Goal: Task Accomplishment & Management: Manage account settings

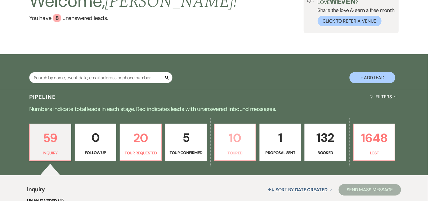
scroll to position [95, 0]
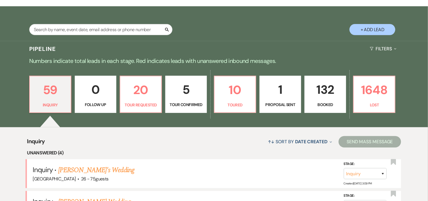
click at [184, 102] on p "Tour Confirmed" at bounding box center [186, 105] width 34 height 6
select select "4"
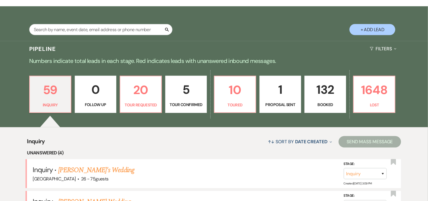
select select "4"
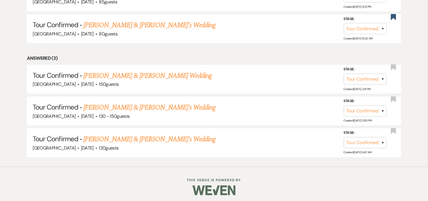
scroll to position [292, 0]
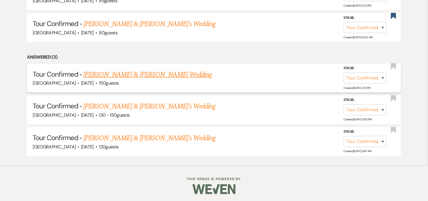
click at [177, 72] on link "Matthew Tammaro & Jessica Peixoto's Wedding" at bounding box center [147, 75] width 128 height 10
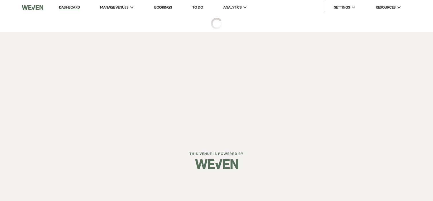
select select "4"
select select "1"
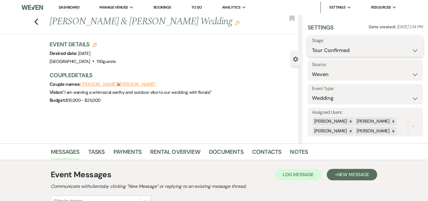
click at [410, 51] on select "Inquiry Follow Up Tour Requested Tour Confirmed Toured Proposal Sent Booked Lost" at bounding box center [365, 50] width 107 height 11
click at [249, 85] on div "Couple names: Matthew Tammaro & Jessica Peixoto" at bounding box center [172, 84] width 244 height 8
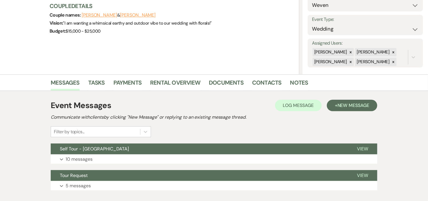
scroll to position [104, 0]
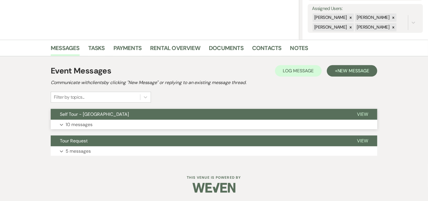
click at [234, 116] on button "Self Tour - Long Hill" at bounding box center [199, 114] width 297 height 11
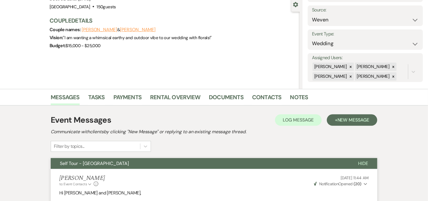
scroll to position [0, 0]
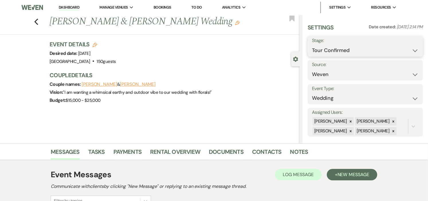
click at [410, 50] on select "Inquiry Follow Up Tour Requested Tour Confirmed Toured Proposal Sent Booked Lost" at bounding box center [365, 50] width 107 height 11
select select "8"
click at [312, 45] on select "Inquiry Follow Up Tour Requested Tour Confirmed Toured Proposal Sent Booked Lost" at bounding box center [365, 50] width 107 height 11
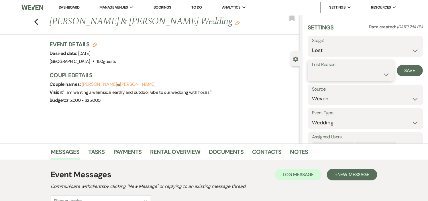
click at [382, 75] on select "Booked Elsewhere Budget Date Unavailable No Response Not a Good Match Capacity …" at bounding box center [351, 74] width 78 height 11
select select "9"
click at [312, 69] on select "Booked Elsewhere Budget Date Unavailable No Response Not a Good Match Capacity …" at bounding box center [351, 74] width 78 height 11
click at [407, 71] on button "Save" at bounding box center [410, 70] width 26 height 11
click at [38, 21] on icon "Previous" at bounding box center [36, 21] width 4 height 7
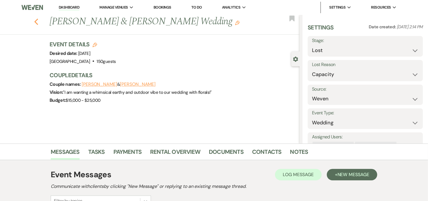
select select "4"
select select "8"
select select "9"
select select "4"
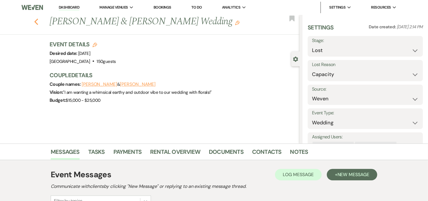
select select "4"
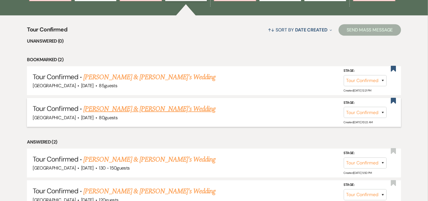
scroll to position [197, 0]
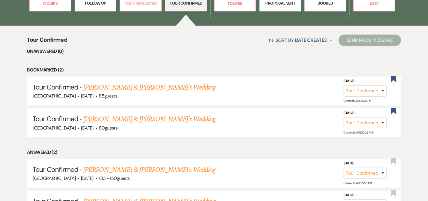
click at [139, 3] on p "Tour Requested" at bounding box center [141, 3] width 34 height 6
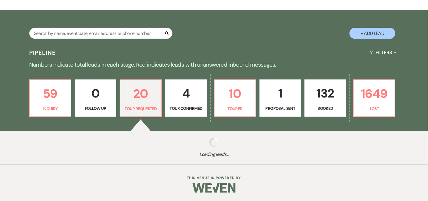
select select "2"
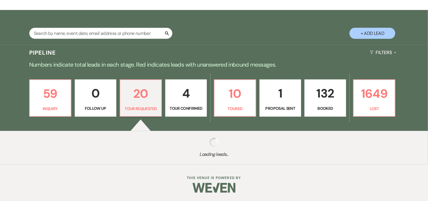
select select "2"
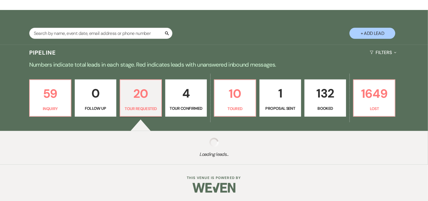
select select "2"
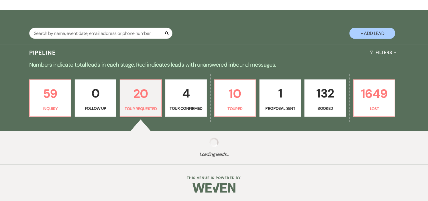
select select "2"
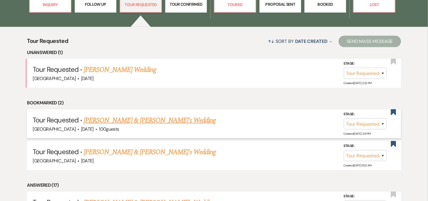
scroll to position [165, 0]
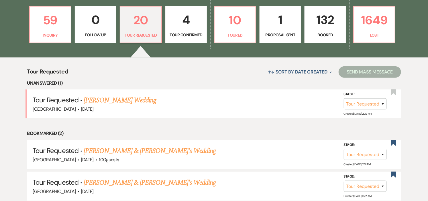
click at [180, 31] on link "4 Tour Confirmed" at bounding box center [186, 24] width 42 height 37
select select "4"
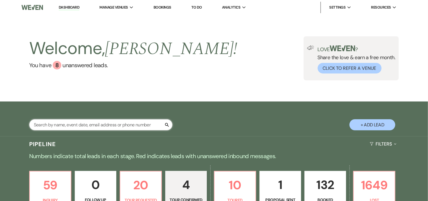
click at [96, 124] on input "text" at bounding box center [100, 124] width 143 height 11
type input "maeve"
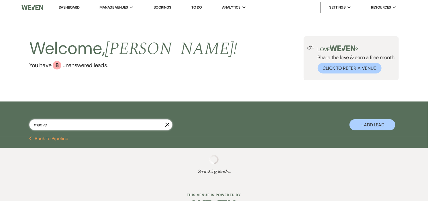
select select "2"
select select "8"
select select "6"
select select "8"
select select "5"
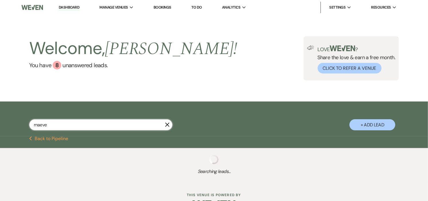
select select "8"
select select "5"
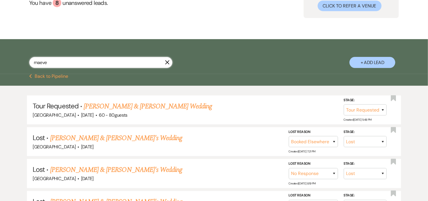
scroll to position [64, 0]
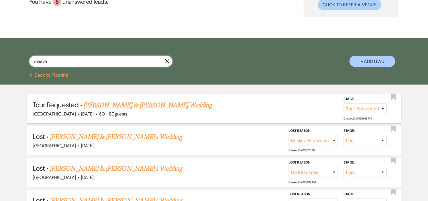
type input "maeve"
click at [95, 106] on link "David Farrar & Maeve Robertson's Wedding" at bounding box center [148, 105] width 128 height 10
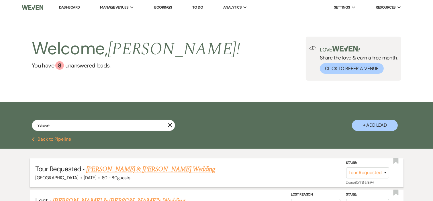
select select "2"
select select "1"
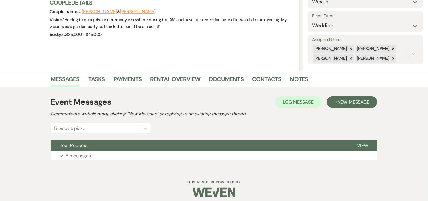
scroll to position [78, 0]
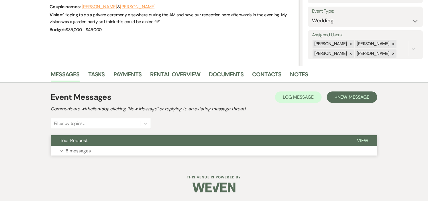
click at [135, 142] on button "Tour Request" at bounding box center [199, 140] width 297 height 11
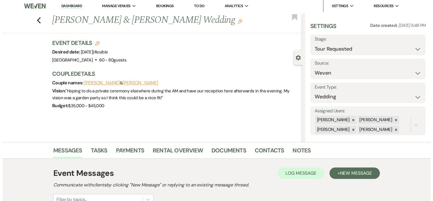
scroll to position [0, 0]
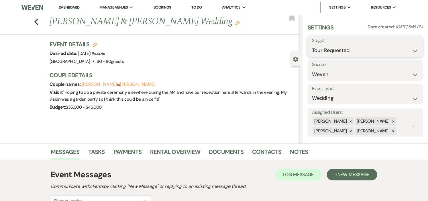
click at [410, 50] on select "Inquiry Follow Up Tour Requested Tour Confirmed Toured Proposal Sent Booked Lost" at bounding box center [365, 50] width 107 height 11
select select "4"
click at [312, 45] on select "Inquiry Follow Up Tour Requested Tour Confirmed Toured Proposal Sent Booked Lost" at bounding box center [365, 50] width 107 height 11
click at [410, 46] on button "Save" at bounding box center [411, 46] width 24 height 11
click at [97, 44] on use "button" at bounding box center [95, 45] width 5 height 5
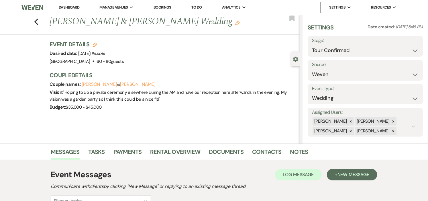
select select "441"
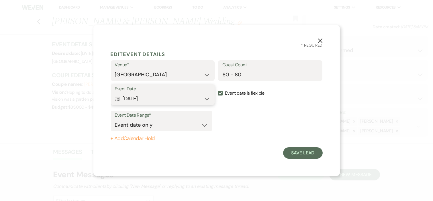
click at [207, 99] on button "Calendar Aug 21, 2026 Expand" at bounding box center [163, 98] width 96 height 11
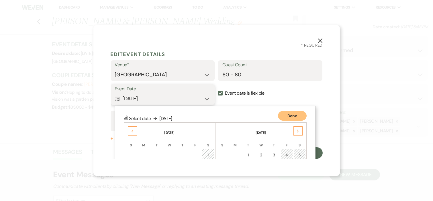
scroll to position [72, 0]
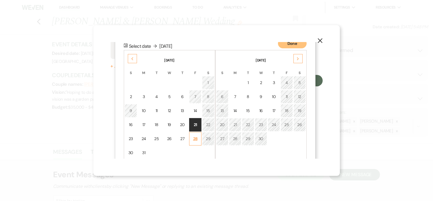
click at [195, 138] on div "28" at bounding box center [195, 139] width 5 height 6
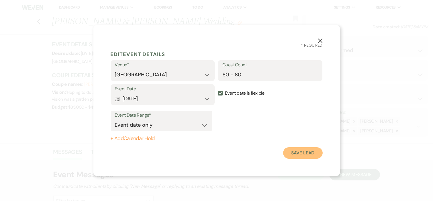
click at [294, 152] on button "Save Lead" at bounding box center [302, 153] width 39 height 11
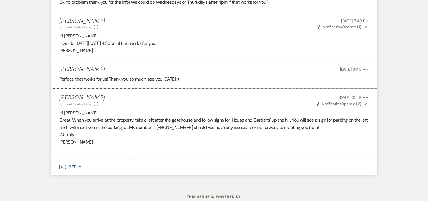
scroll to position [867, 0]
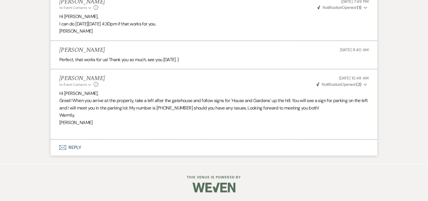
click at [74, 149] on button "Envelope Reply" at bounding box center [214, 148] width 327 height 16
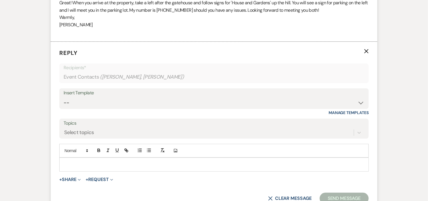
scroll to position [966, 0]
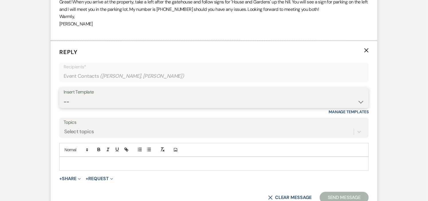
click at [360, 104] on select "-- Weven Planning Portal Introduction (Booked Events) Initial Inquiry Response …" at bounding box center [214, 102] width 301 height 11
select select "1000"
click at [64, 97] on select "-- Weven Planning Portal Introduction (Booked Events) Initial Inquiry Response …" at bounding box center [214, 102] width 301 height 11
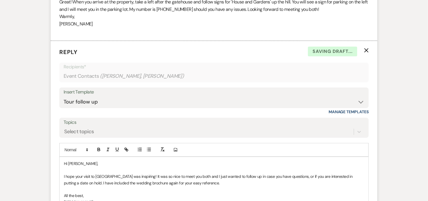
click at [101, 167] on p "Hi Maeve," at bounding box center [214, 164] width 300 height 6
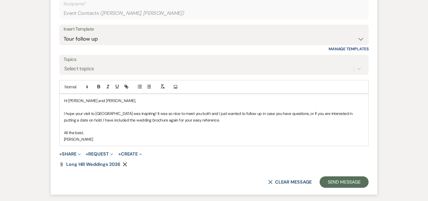
scroll to position [1030, 0]
click at [287, 113] on p "I hope your visit to Long Hill was inspiring! It was so nice to meet you both a…" at bounding box center [214, 116] width 300 height 13
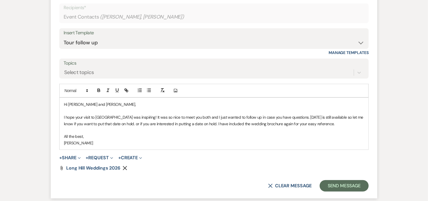
scroll to position [1012, 0]
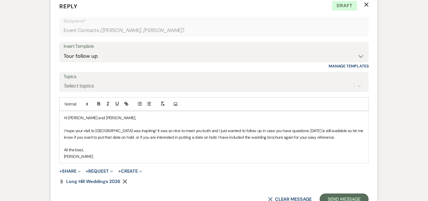
click at [351, 132] on p "I hope your visit to Long Hill was inspiring! It was so nice to meet you both a…" at bounding box center [214, 134] width 300 height 13
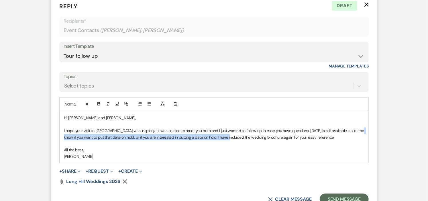
drag, startPoint x: 223, startPoint y: 137, endPoint x: 353, endPoint y: 132, distance: 130.5
click at [353, 132] on p "I hope your visit to Long Hill was inspiring! It was so nice to meet you both a…" at bounding box center [214, 134] width 300 height 13
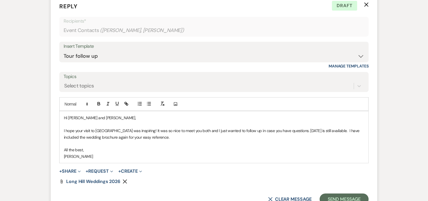
click at [286, 132] on p "I hope your visit to Long Hill was inspiring! It was so nice to meet you both a…" at bounding box center [214, 134] width 300 height 13
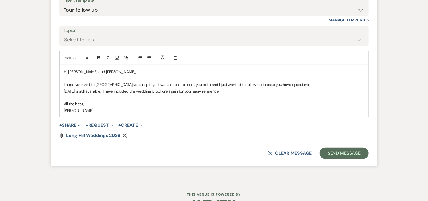
scroll to position [1076, 0]
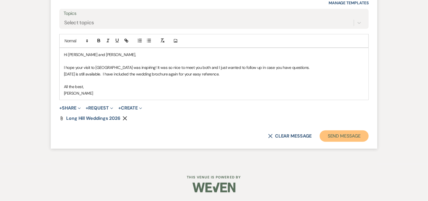
click at [350, 137] on button "Send Message" at bounding box center [344, 136] width 49 height 11
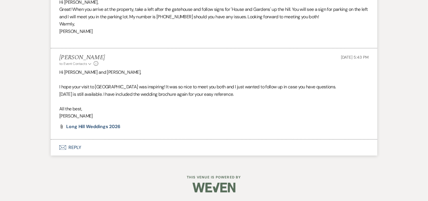
scroll to position [0, 0]
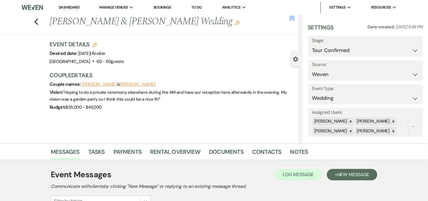
click at [292, 18] on use "button" at bounding box center [291, 18] width 5 height 6
click at [410, 50] on select "Inquiry Follow Up Tour Requested Tour Confirmed Toured Proposal Sent Booked Lost" at bounding box center [365, 50] width 107 height 11
select select "5"
click at [312, 45] on select "Inquiry Follow Up Tour Requested Tour Confirmed Toured Proposal Sent Booked Lost" at bounding box center [365, 50] width 107 height 11
click at [407, 48] on button "Save" at bounding box center [411, 46] width 24 height 11
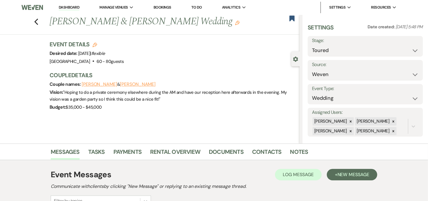
click at [62, 8] on link "Dashboard" at bounding box center [69, 7] width 21 height 5
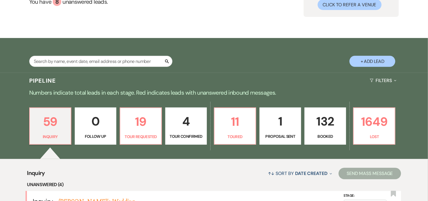
scroll to position [95, 0]
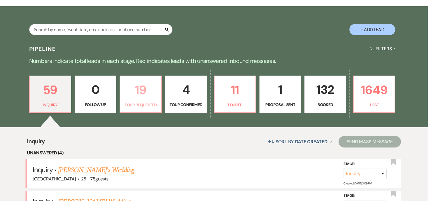
click at [132, 104] on p "Tour Requested" at bounding box center [141, 105] width 34 height 6
select select "2"
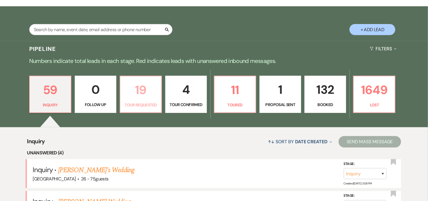
select select "2"
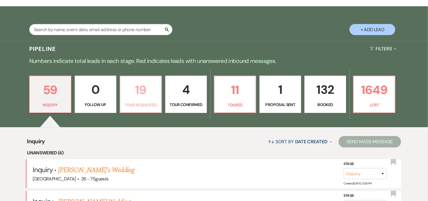
select select "2"
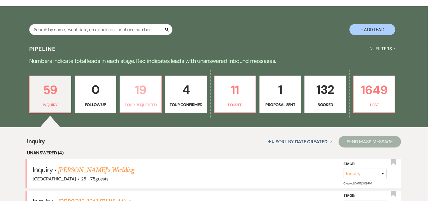
select select "2"
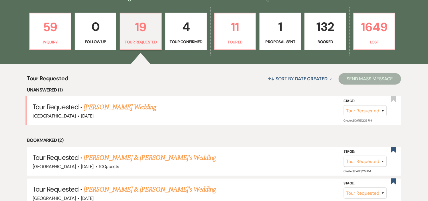
scroll to position [159, 0]
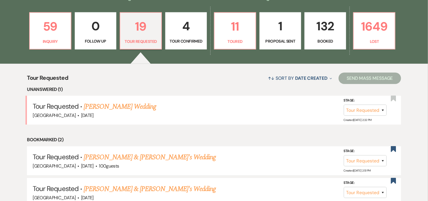
click at [132, 104] on link "Kelly Cullen's Wedding" at bounding box center [120, 107] width 72 height 10
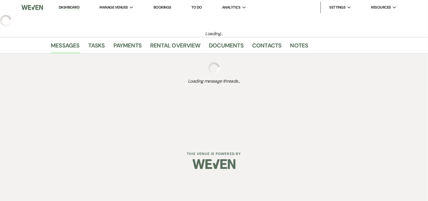
select select "2"
select select "5"
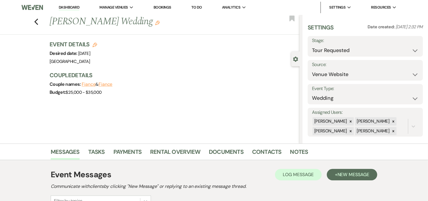
click at [64, 7] on link "Dashboard" at bounding box center [69, 7] width 21 height 5
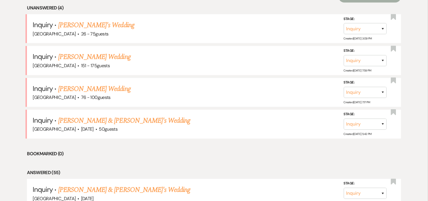
scroll to position [254, 0]
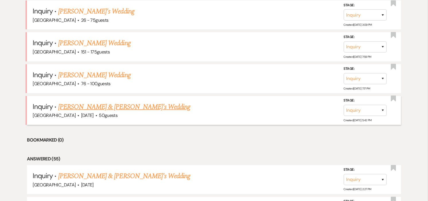
click at [125, 105] on link "[PERSON_NAME] & [PERSON_NAME]'s Wedding" at bounding box center [124, 107] width 132 height 10
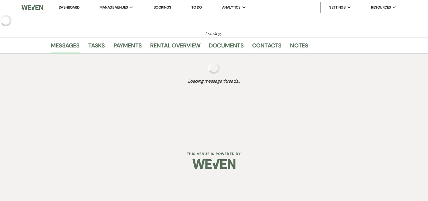
select select "5"
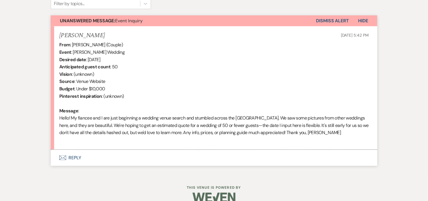
scroll to position [208, 0]
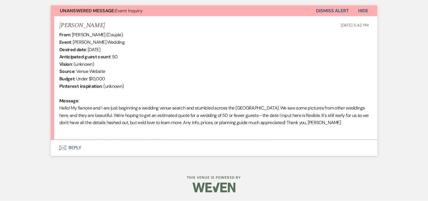
click at [78, 148] on button "Envelope Reply" at bounding box center [214, 148] width 327 height 16
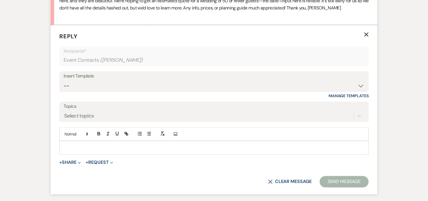
scroll to position [332, 0]
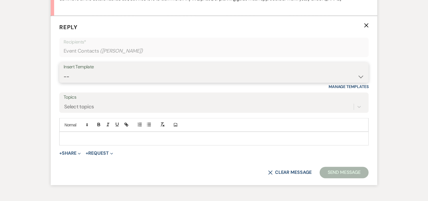
click at [362, 75] on select "-- Weven Planning Portal Introduction (Booked Events) Initial Inquiry Response …" at bounding box center [214, 76] width 301 height 11
select select "6169"
click at [64, 71] on select "-- Weven Planning Portal Introduction (Booked Events) Initial Inquiry Response …" at bounding box center [214, 76] width 301 height 11
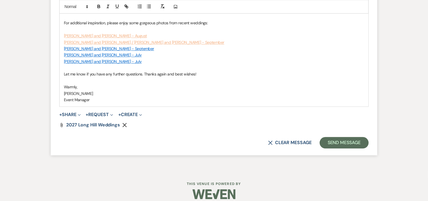
scroll to position [551, 0]
click at [349, 137] on button "Send Message" at bounding box center [344, 142] width 49 height 11
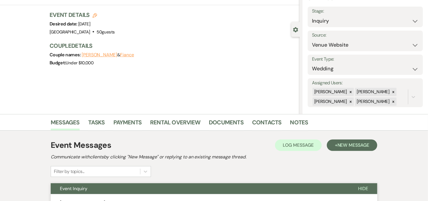
scroll to position [0, 0]
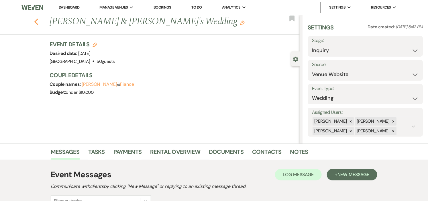
click at [37, 22] on icon "Previous" at bounding box center [36, 21] width 4 height 7
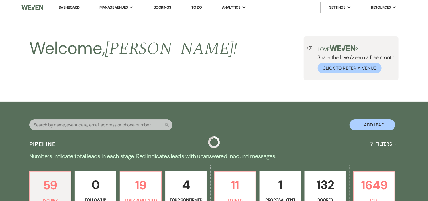
scroll to position [254, 0]
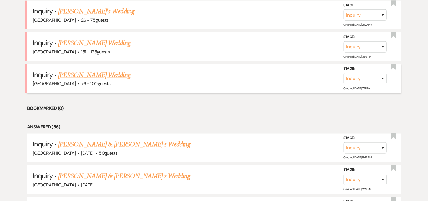
click at [97, 74] on link "[PERSON_NAME] Wedding" at bounding box center [94, 75] width 72 height 10
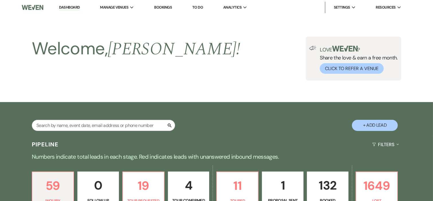
select select "4"
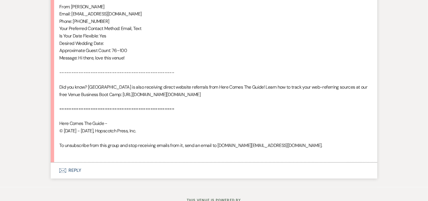
scroll to position [406, 0]
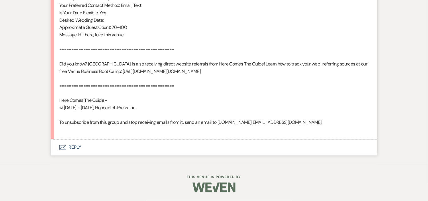
click at [71, 148] on button "Envelope Reply" at bounding box center [214, 148] width 327 height 16
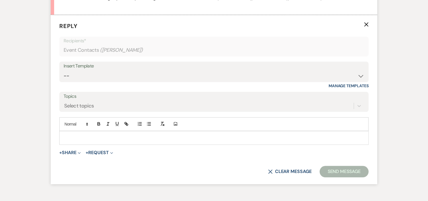
scroll to position [530, 0]
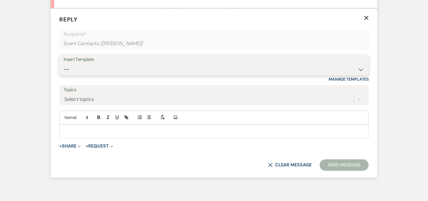
click at [360, 75] on select "-- Weven Planning Portal Introduction (Booked Events) Initial Inquiry Response …" at bounding box center [214, 69] width 301 height 11
select select "6169"
click at [64, 71] on select "-- Weven Planning Portal Introduction (Booked Events) Initial Inquiry Response …" at bounding box center [214, 69] width 301 height 11
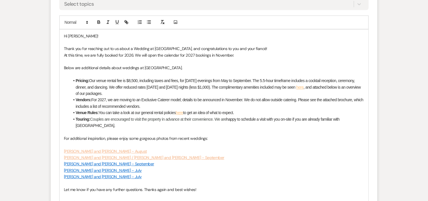
scroll to position [721, 0]
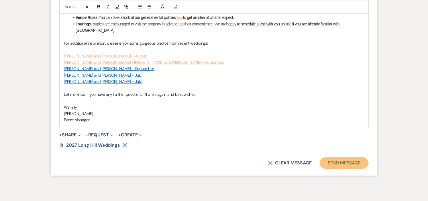
click at [349, 166] on button "Send Message" at bounding box center [344, 163] width 49 height 11
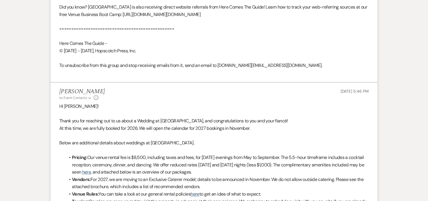
scroll to position [0, 0]
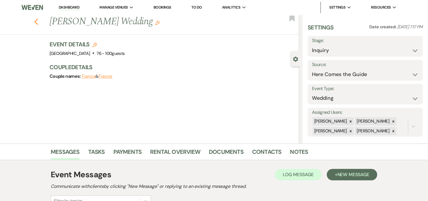
click at [38, 21] on icon "Previous" at bounding box center [36, 21] width 4 height 7
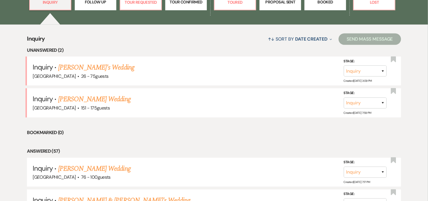
scroll to position [191, 0]
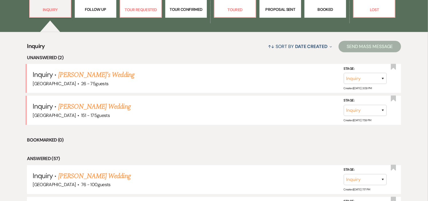
click at [99, 107] on link "[PERSON_NAME] Wedding" at bounding box center [94, 107] width 72 height 10
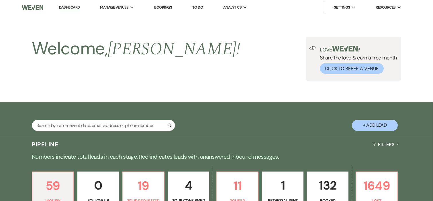
select select "4"
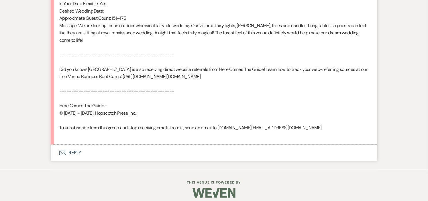
scroll to position [413, 0]
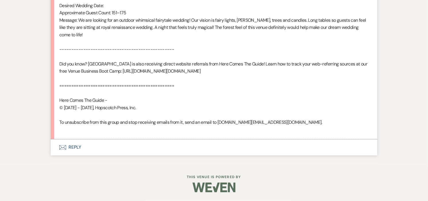
click at [78, 148] on button "Envelope Reply" at bounding box center [214, 148] width 327 height 16
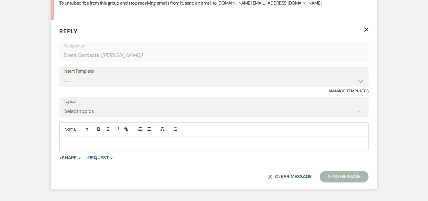
scroll to position [537, 0]
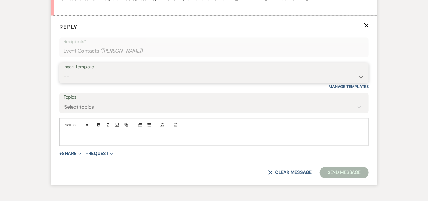
click at [358, 74] on select "-- Weven Planning Portal Introduction (Booked Events) Initial Inquiry Response …" at bounding box center [214, 76] width 301 height 11
select select "6169"
click at [64, 71] on select "-- Weven Planning Portal Introduction (Booked Events) Initial Inquiry Response …" at bounding box center [214, 76] width 301 height 11
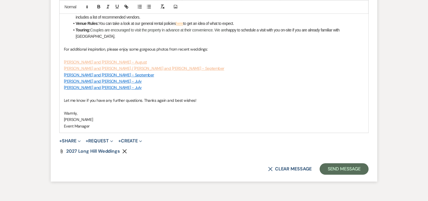
scroll to position [756, 0]
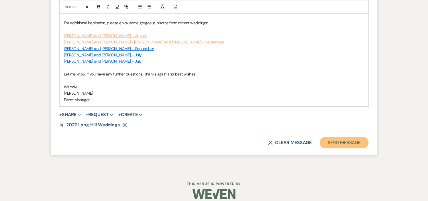
click at [340, 137] on button "Send Message" at bounding box center [344, 142] width 49 height 11
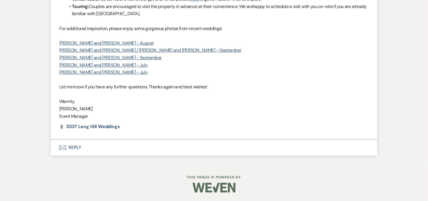
scroll to position [0, 0]
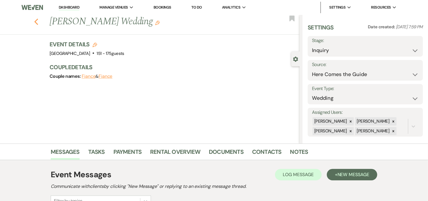
click at [38, 21] on icon "Previous" at bounding box center [36, 21] width 4 height 7
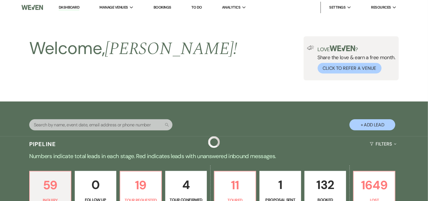
scroll to position [191, 0]
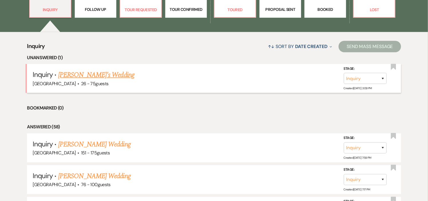
click at [92, 75] on link "[PERSON_NAME]'s Wedding" at bounding box center [96, 75] width 76 height 10
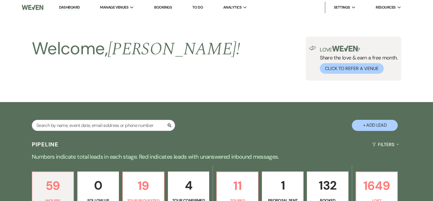
select select "4"
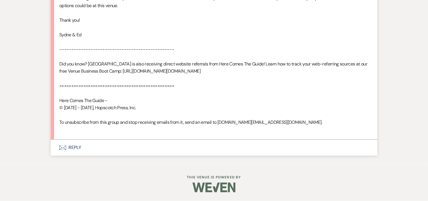
scroll to position [450, 0]
click at [78, 145] on button "Envelope Reply" at bounding box center [214, 148] width 327 height 16
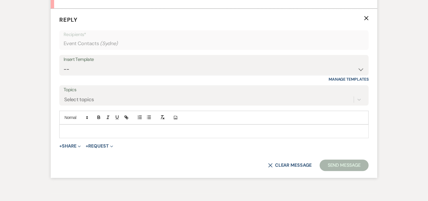
scroll to position [574, 0]
click at [359, 75] on select "-- Weven Planning Portal Introduction (Booked Events) Initial Inquiry Response …" at bounding box center [214, 69] width 301 height 11
select select "6169"
click at [64, 71] on select "-- Weven Planning Portal Introduction (Booked Events) Initial Inquiry Response …" at bounding box center [214, 69] width 301 height 11
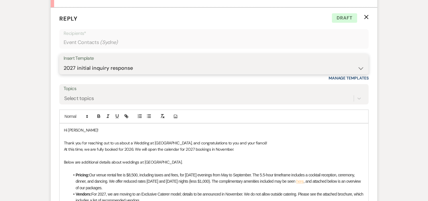
scroll to position [638, 0]
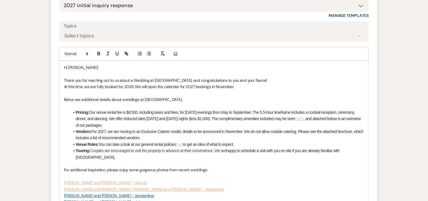
click at [117, 71] on p "Hi Sydne!" at bounding box center [214, 67] width 300 height 6
click at [245, 84] on p "Thank you for reaching out to us about a Wedding at Long Hill, and congratulati…" at bounding box center [214, 80] width 300 height 6
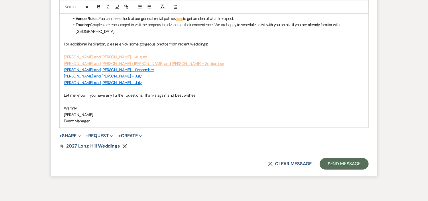
scroll to position [792, 0]
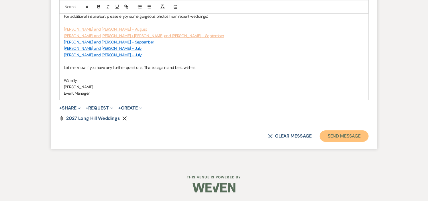
click at [355, 135] on button "Send Message" at bounding box center [344, 136] width 49 height 11
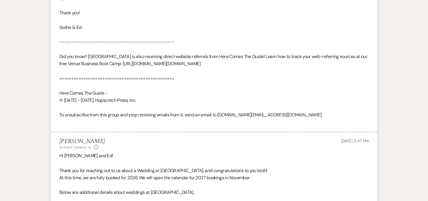
scroll to position [0, 0]
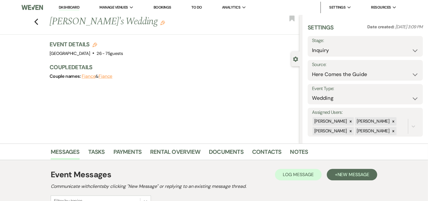
click at [71, 7] on link "Dashboard" at bounding box center [69, 7] width 21 height 5
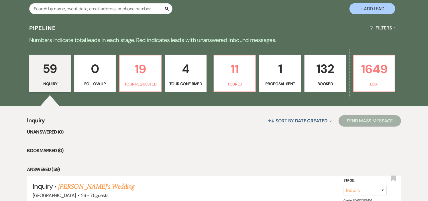
scroll to position [127, 0]
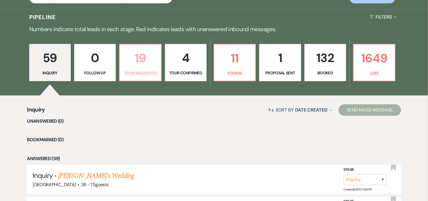
click at [150, 74] on p "Tour Requested" at bounding box center [140, 73] width 34 height 6
select select "2"
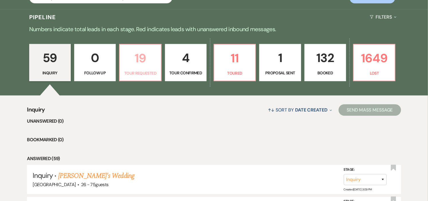
select select "2"
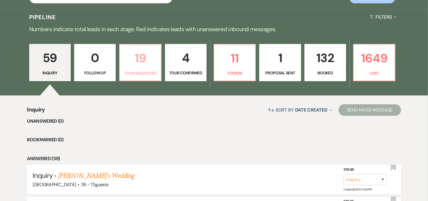
select select "2"
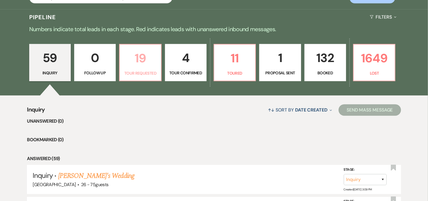
select select "2"
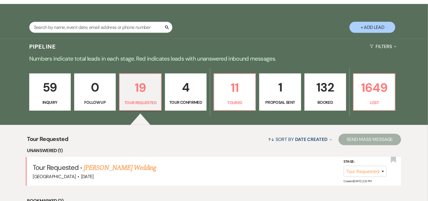
scroll to position [95, 0]
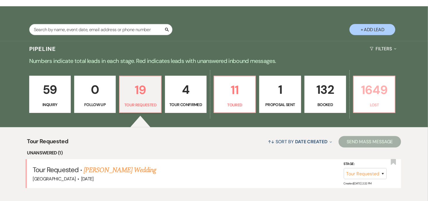
click at [392, 101] on link "1649 Lost" at bounding box center [374, 94] width 42 height 37
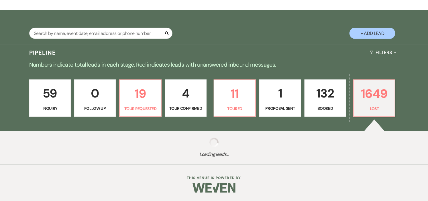
select select "8"
select select "1"
select select "8"
select select "10"
select select "8"
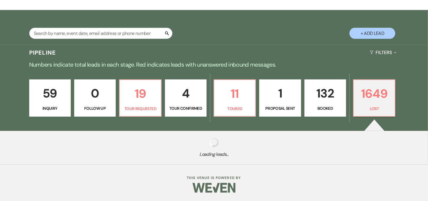
select select "8"
select select "1"
select select "8"
select select "1"
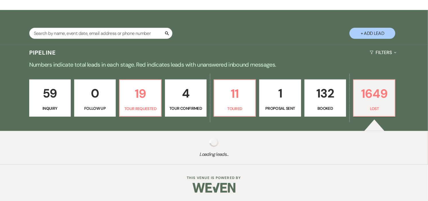
select select "8"
select select "1"
select select "8"
select select "1"
select select "8"
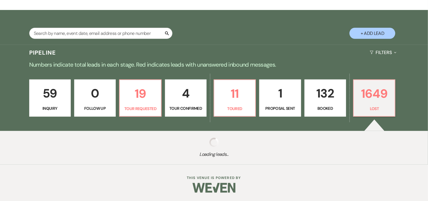
select select "1"
select select "8"
select select "1"
select select "8"
select select "9"
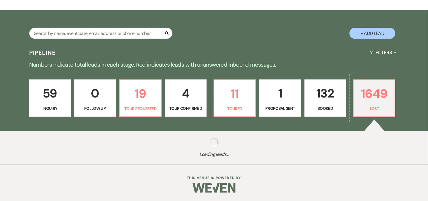
select select "8"
select select "1"
select select "8"
select select "1"
select select "8"
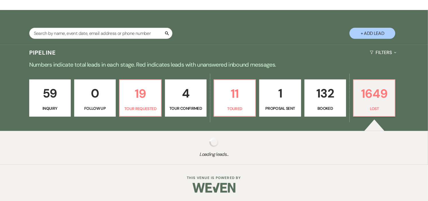
select select "10"
select select "8"
select select "1"
select select "8"
select select "1"
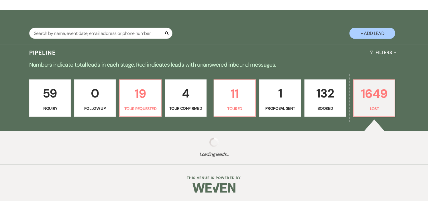
select select "8"
select select "1"
select select "8"
select select "1"
select select "8"
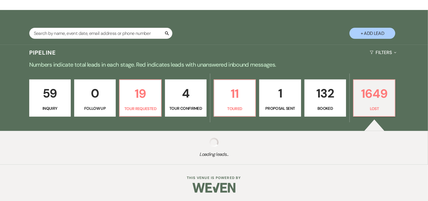
select select "1"
select select "8"
select select "1"
select select "8"
select select "1"
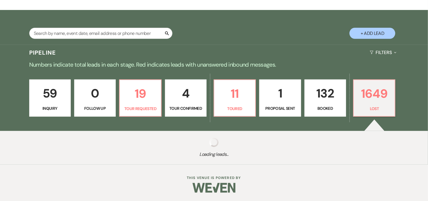
select select "8"
select select "1"
select select "8"
select select "10"
select select "8"
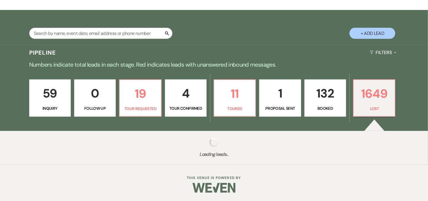
select select "8"
select select "1"
select select "8"
select select "1"
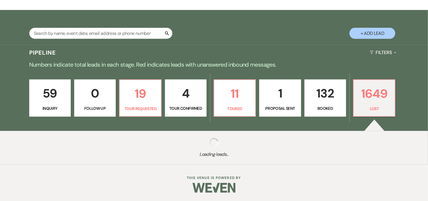
select select "8"
select select "10"
select select "8"
select select "5"
select select "8"
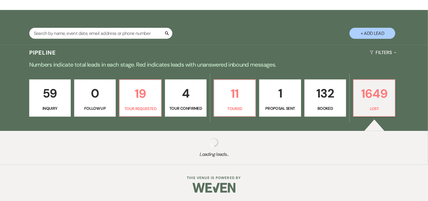
select select "1"
select select "8"
select select "10"
select select "8"
select select "9"
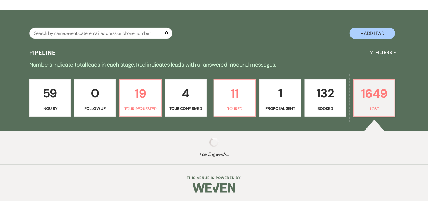
select select "8"
select select "1"
select select "8"
select select "1"
select select "8"
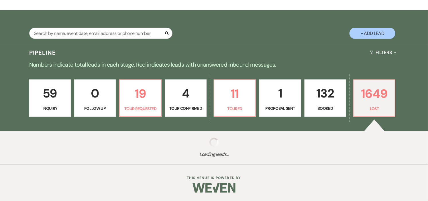
select select "1"
select select "8"
select select "5"
select select "8"
select select "1"
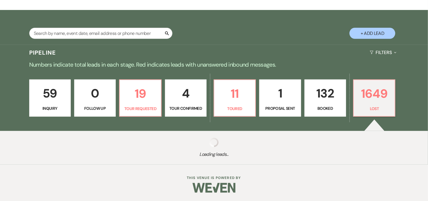
select select "8"
select select "11"
select select "8"
select select "1"
select select "8"
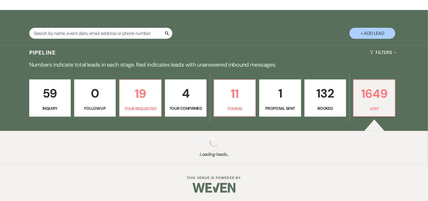
select select "1"
select select "8"
select select "5"
select select "8"
select select "6"
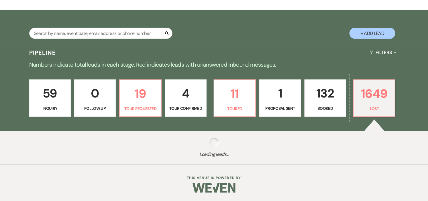
select select "8"
select select "10"
select select "8"
select select "6"
select select "8"
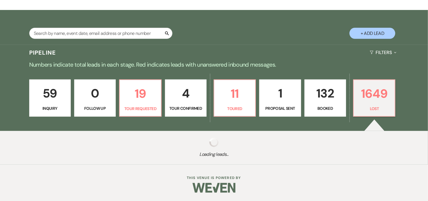
select select "5"
select select "8"
select select "1"
select select "8"
select select "1"
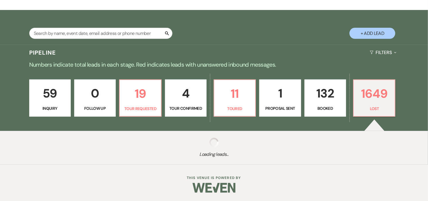
select select "8"
select select "1"
select select "8"
select select "5"
select select "8"
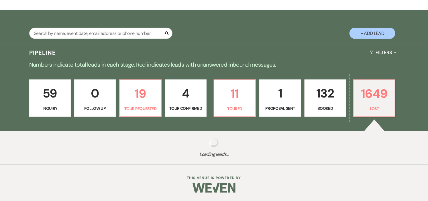
select select "5"
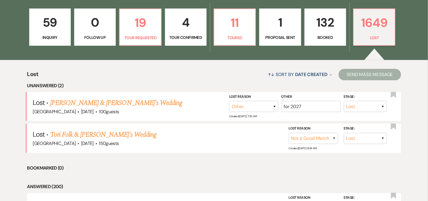
scroll to position [191, 0]
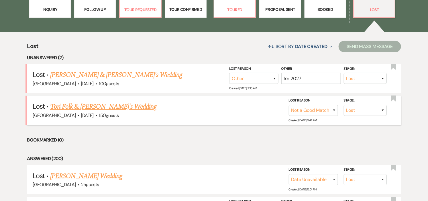
click at [103, 107] on link "Tori Folk & Fiance's Wedding" at bounding box center [103, 107] width 106 height 10
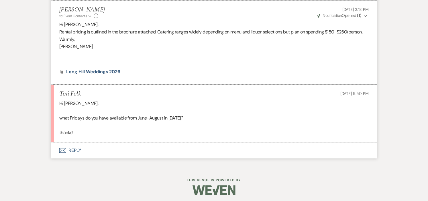
scroll to position [678, 0]
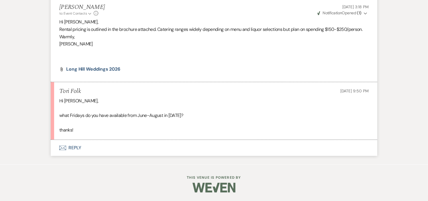
click at [73, 147] on button "Envelope Reply" at bounding box center [214, 148] width 327 height 16
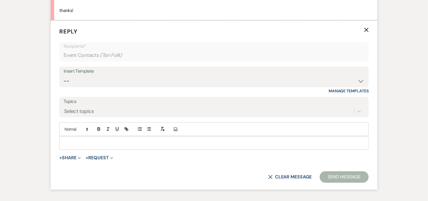
scroll to position [803, 0]
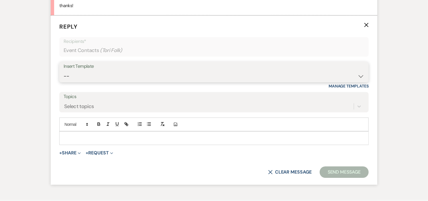
click at [357, 77] on select "-- Weven Planning Portal Introduction (Booked Events) Initial Inquiry Response …" at bounding box center [214, 76] width 301 height 11
click at [64, 71] on select "-- Weven Planning Portal Introduction (Booked Events) Initial Inquiry Response …" at bounding box center [214, 76] width 301 height 11
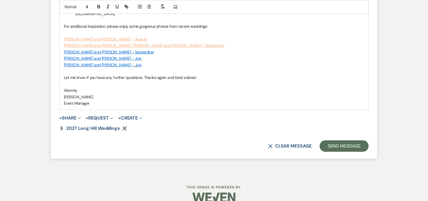
scroll to position [1021, 0]
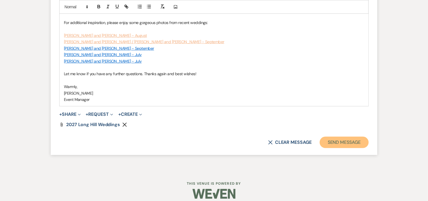
click at [347, 137] on button "Send Message" at bounding box center [344, 142] width 49 height 11
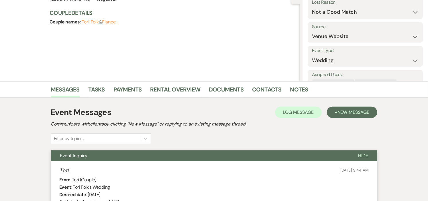
scroll to position [0, 0]
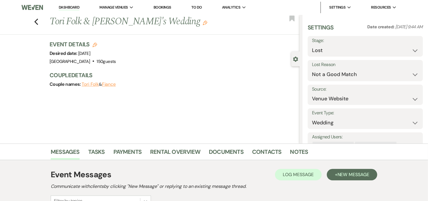
click at [75, 7] on link "Dashboard" at bounding box center [69, 7] width 21 height 5
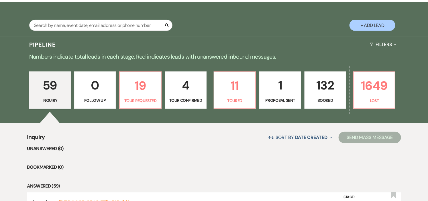
scroll to position [127, 0]
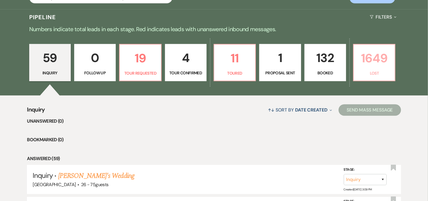
click at [369, 68] on link "1649 Lost" at bounding box center [374, 62] width 42 height 37
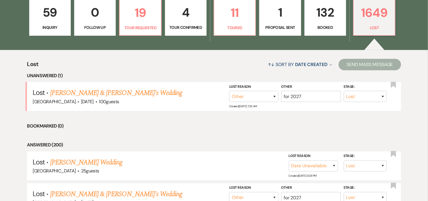
scroll to position [127, 0]
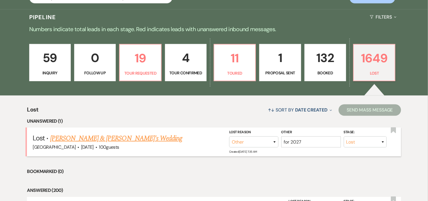
click at [78, 139] on link "Ashley Webster & Fiance's Wedding" at bounding box center [116, 138] width 132 height 10
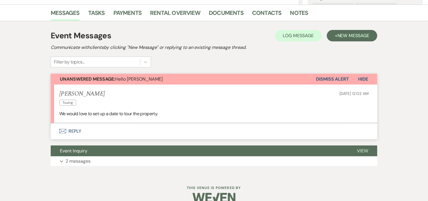
scroll to position [150, 0]
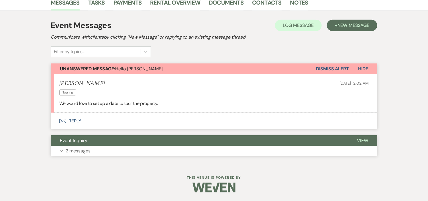
click at [116, 142] on button "Event Inquiry" at bounding box center [199, 140] width 297 height 11
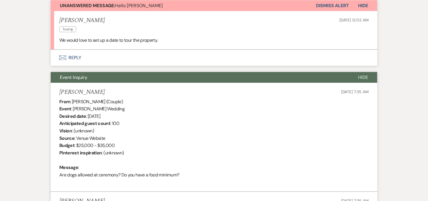
scroll to position [131, 0]
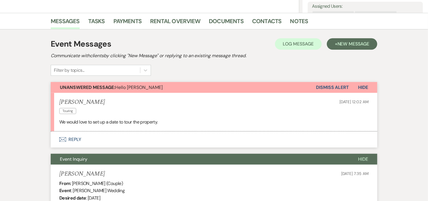
click at [70, 137] on button "Envelope Reply" at bounding box center [214, 140] width 327 height 16
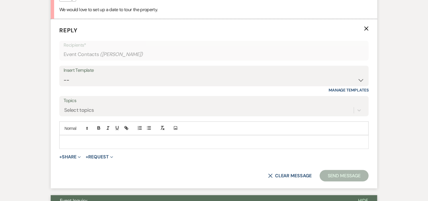
scroll to position [247, 0]
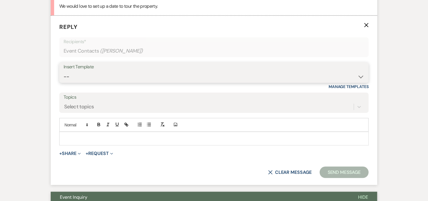
click at [360, 75] on select "-- Weven Planning Portal Introduction (Booked Events) Initial Inquiry Response …" at bounding box center [214, 76] width 301 height 11
click at [64, 71] on select "-- Weven Planning Portal Introduction (Booked Events) Initial Inquiry Response …" at bounding box center [214, 76] width 301 height 11
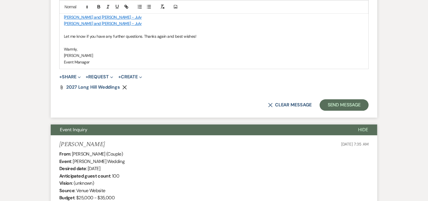
scroll to position [436, 0]
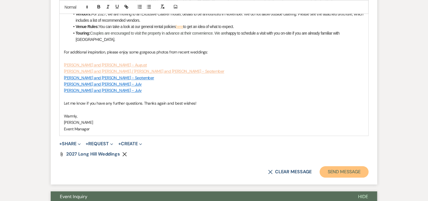
click at [346, 167] on button "Send Message" at bounding box center [344, 172] width 49 height 11
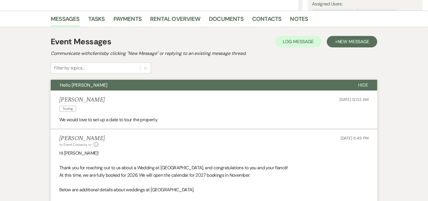
scroll to position [0, 0]
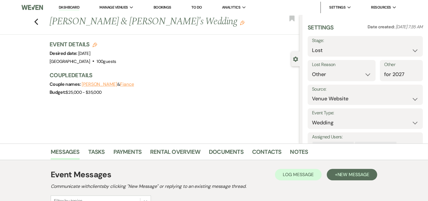
click at [66, 9] on link "Dashboard" at bounding box center [69, 7] width 21 height 5
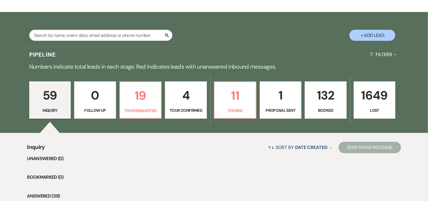
scroll to position [95, 0]
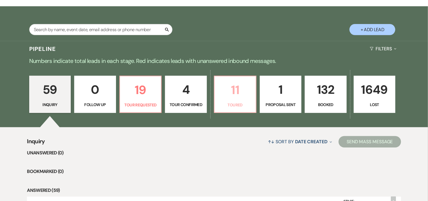
click at [231, 89] on p "11" at bounding box center [235, 89] width 34 height 19
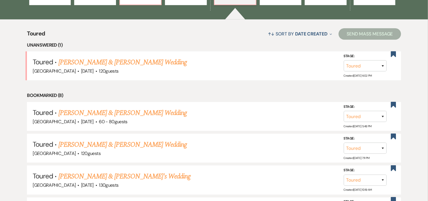
scroll to position [223, 0]
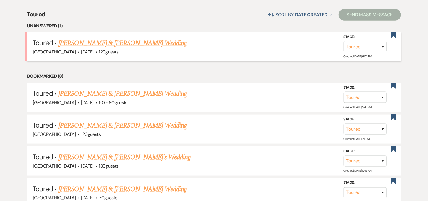
click at [123, 41] on link "Victoria Otis & Christopher Brown's Wedding" at bounding box center [122, 43] width 128 height 10
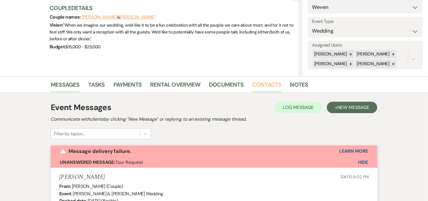
scroll to position [57, 0]
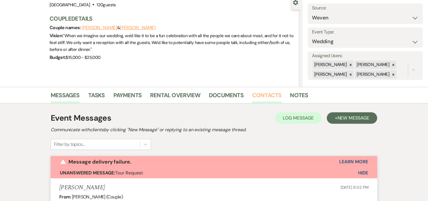
click at [260, 95] on link "Contacts" at bounding box center [267, 97] width 30 height 13
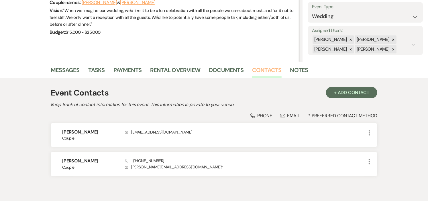
scroll to position [107, 0]
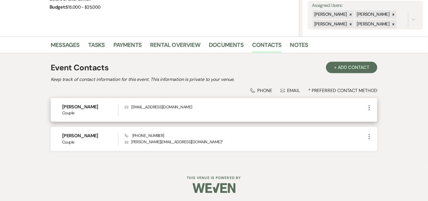
click at [368, 107] on icon "More" at bounding box center [369, 108] width 7 height 7
click at [374, 117] on icon "Pencil" at bounding box center [375, 119] width 5 height 5
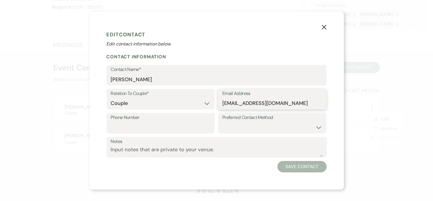
drag, startPoint x: 300, startPoint y: 103, endPoint x: 207, endPoint y: 104, distance: 93.1
click at [207, 104] on div "Relation To Couple* Couple Planner Parent of Couple Family Member Friend Other …" at bounding box center [217, 101] width 220 height 24
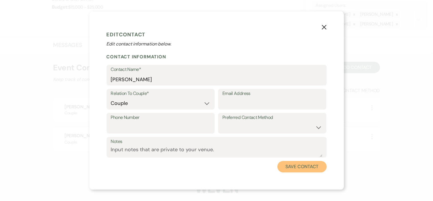
click at [302, 166] on button "Save Contact" at bounding box center [301, 166] width 49 height 11
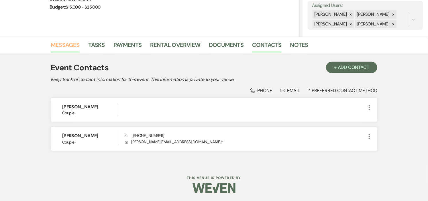
click at [58, 45] on link "Messages" at bounding box center [65, 46] width 29 height 13
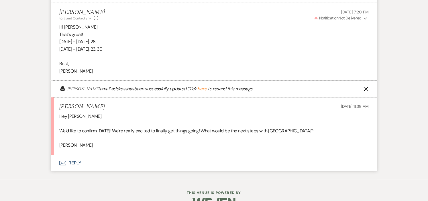
scroll to position [1309, 0]
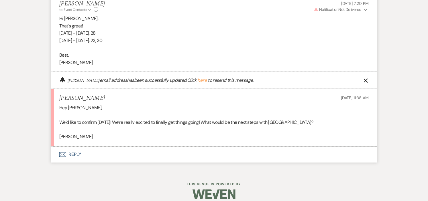
click at [365, 78] on icon "X" at bounding box center [366, 80] width 5 height 5
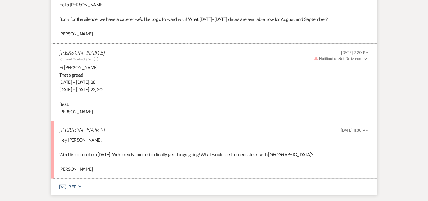
scroll to position [1248, 0]
click at [75, 183] on button "Envelope Reply" at bounding box center [214, 187] width 327 height 16
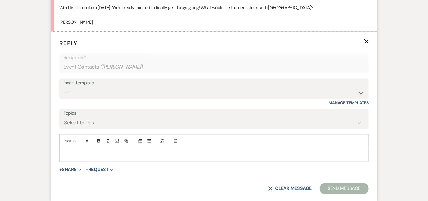
scroll to position [1405, 0]
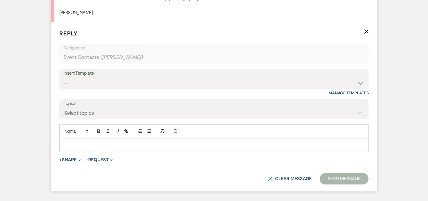
click at [147, 142] on p at bounding box center [214, 145] width 300 height 6
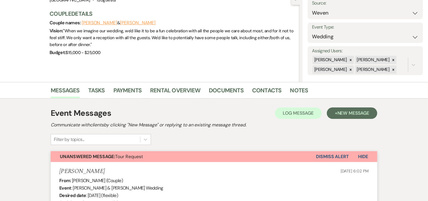
scroll to position [95, 0]
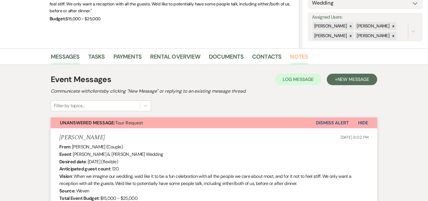
click at [293, 55] on link "Notes" at bounding box center [299, 58] width 18 height 13
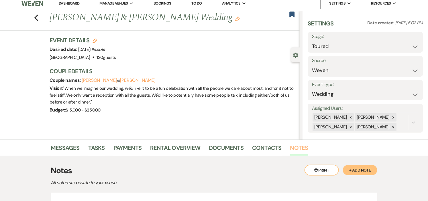
scroll to position [1, 0]
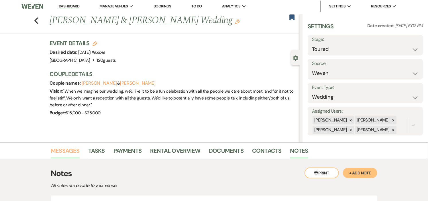
click at [64, 150] on link "Messages" at bounding box center [65, 152] width 29 height 13
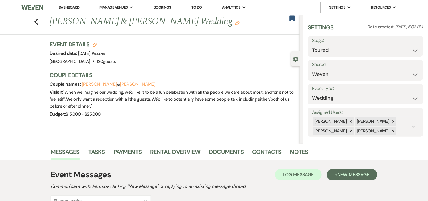
click at [97, 44] on icon "Edit" at bounding box center [95, 45] width 5 height 5
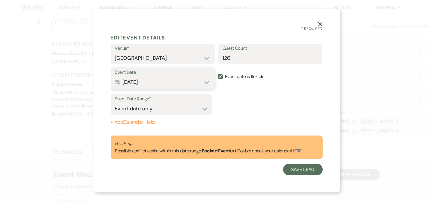
click at [207, 82] on button "Calendar Aug 08, 2026 Expand" at bounding box center [163, 82] width 96 height 11
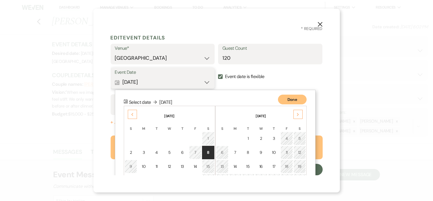
scroll to position [48, 0]
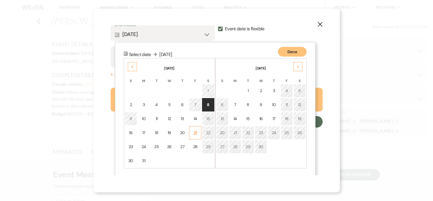
click at [197, 131] on div "21" at bounding box center [195, 133] width 5 height 6
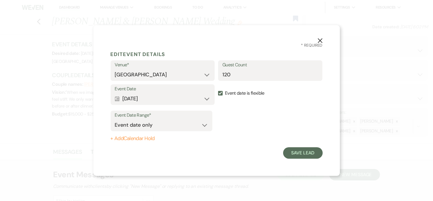
click at [142, 138] on button "+ Add Calendar Hold" at bounding box center [162, 139] width 102 height 6
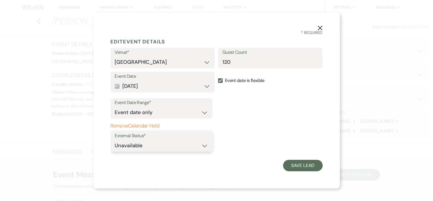
click at [140, 147] on select "Available Unavailable" at bounding box center [161, 145] width 93 height 11
click at [115, 140] on select "Available Unavailable" at bounding box center [161, 145] width 93 height 11
click at [298, 167] on button "Save Lead" at bounding box center [302, 165] width 39 height 11
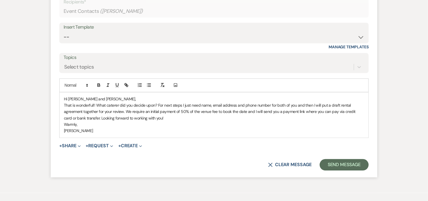
scroll to position [1454, 0]
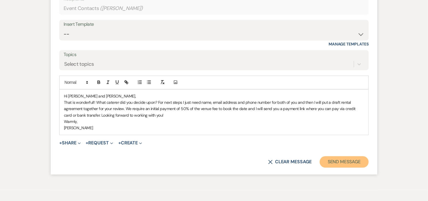
click at [350, 156] on button "Send Message" at bounding box center [344, 161] width 49 height 11
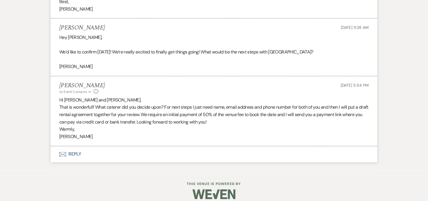
scroll to position [0, 0]
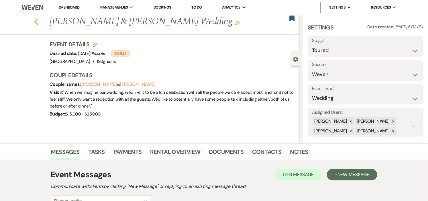
click at [38, 23] on use "button" at bounding box center [36, 22] width 4 height 6
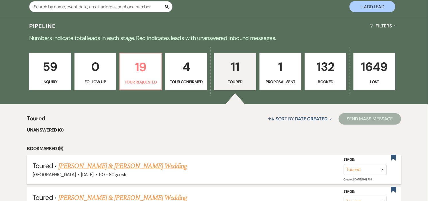
scroll to position [95, 0]
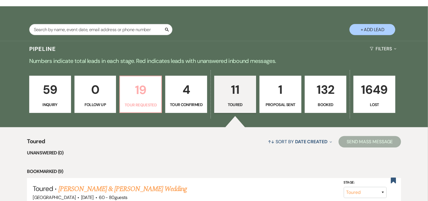
click at [147, 96] on p "19" at bounding box center [140, 89] width 34 height 19
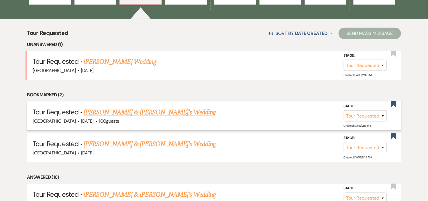
scroll to position [223, 0]
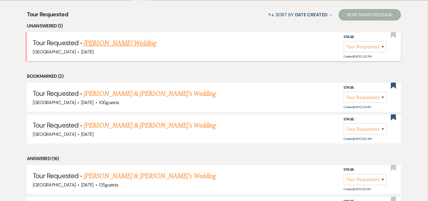
click at [114, 42] on link "Kelly Cullen's Wedding" at bounding box center [120, 43] width 72 height 10
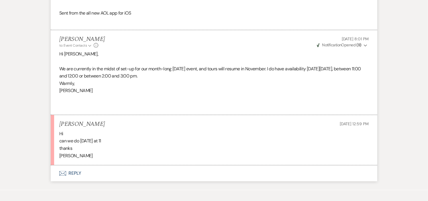
scroll to position [691, 0]
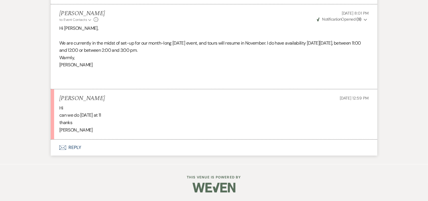
click at [71, 146] on button "Envelope Reply" at bounding box center [214, 148] width 327 height 16
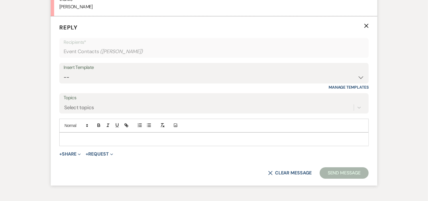
scroll to position [815, 0]
click at [168, 141] on p at bounding box center [214, 138] width 300 height 6
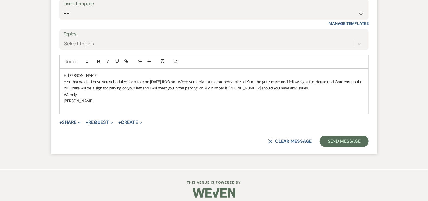
scroll to position [879, 0]
click at [324, 141] on button "Send Message" at bounding box center [344, 140] width 49 height 11
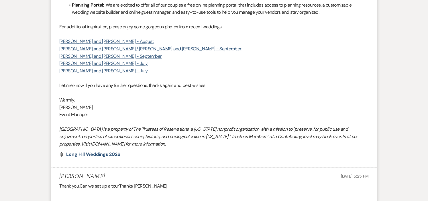
scroll to position [0, 0]
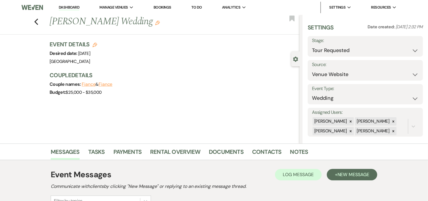
click at [69, 8] on link "Dashboard" at bounding box center [69, 7] width 21 height 5
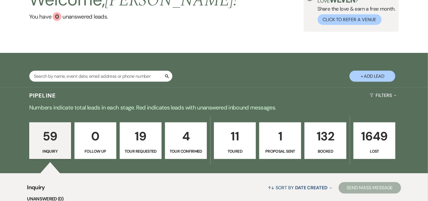
scroll to position [64, 0]
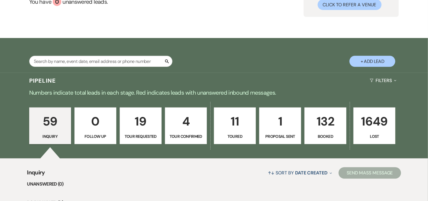
click at [176, 125] on p "4" at bounding box center [186, 121] width 34 height 19
select select "4"
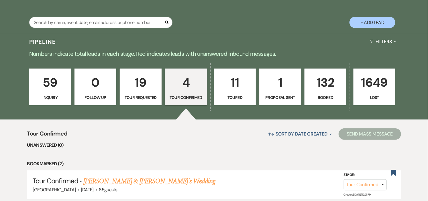
scroll to position [95, 0]
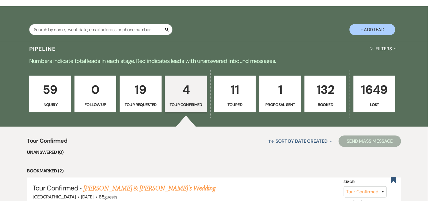
click at [154, 101] on link "19 Tour Requested" at bounding box center [141, 94] width 42 height 37
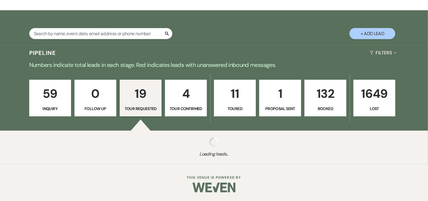
select select "2"
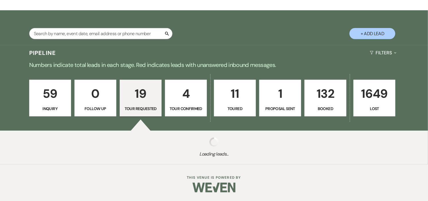
select select "2"
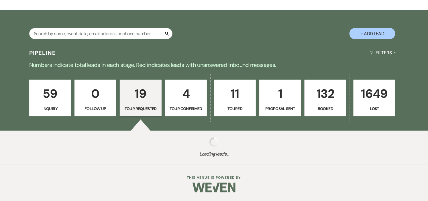
select select "2"
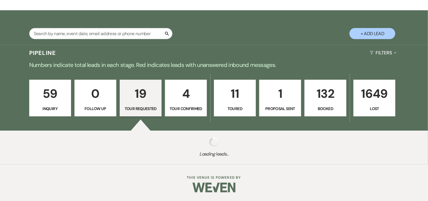
select select "2"
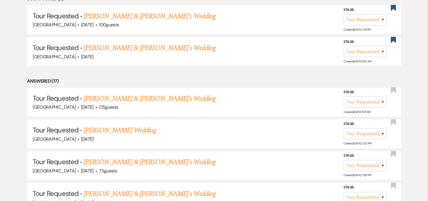
scroll to position [286, 0]
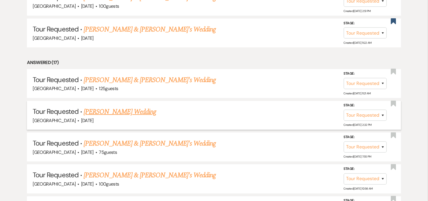
click at [136, 113] on link "Kelly Cullen's Wedding" at bounding box center [120, 112] width 72 height 10
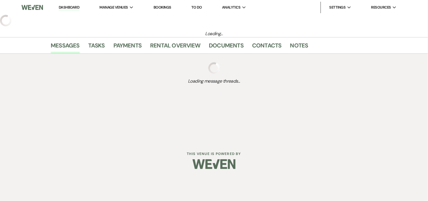
select select "2"
select select "5"
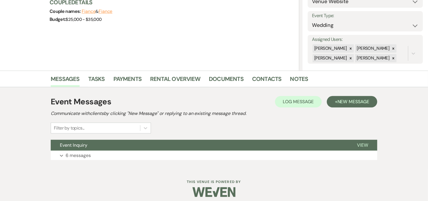
scroll to position [78, 0]
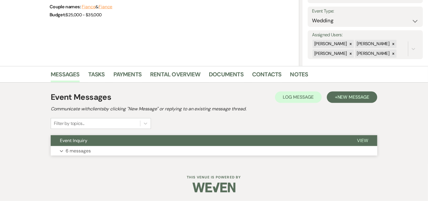
click at [135, 141] on button "Event Inquiry" at bounding box center [199, 140] width 297 height 11
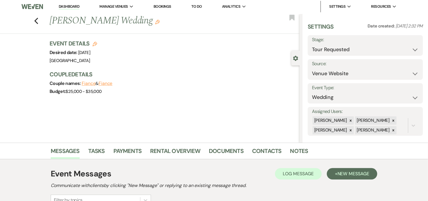
scroll to position [0, 0]
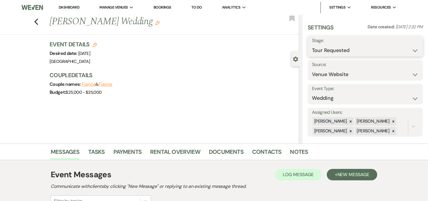
click at [412, 48] on select "Inquiry Follow Up Tour Requested Tour Confirmed Toured Proposal Sent Booked Lost" at bounding box center [365, 50] width 107 height 11
select select "4"
click at [312, 45] on select "Inquiry Follow Up Tour Requested Tour Confirmed Toured Proposal Sent Booked Lost" at bounding box center [365, 50] width 107 height 11
click at [403, 47] on button "Save" at bounding box center [411, 46] width 24 height 11
click at [38, 21] on use "button" at bounding box center [36, 22] width 4 height 6
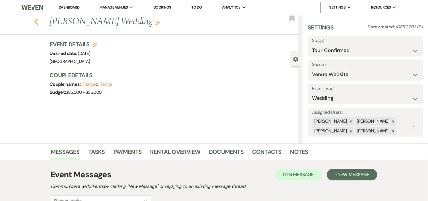
select select "2"
select select "4"
select select "2"
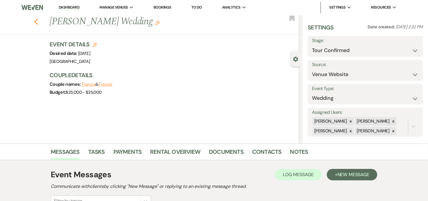
select select "2"
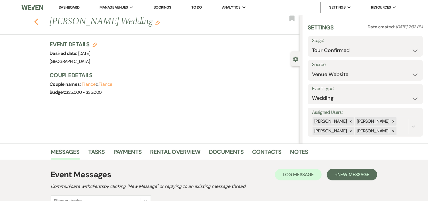
select select "2"
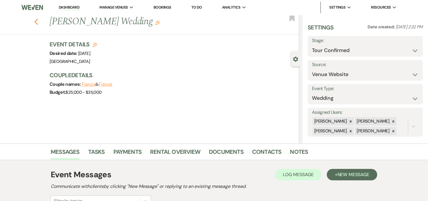
select select "2"
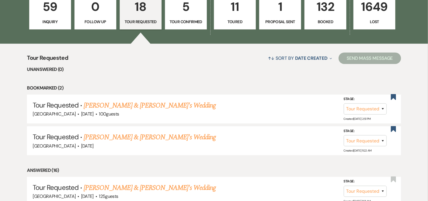
scroll to position [159, 0]
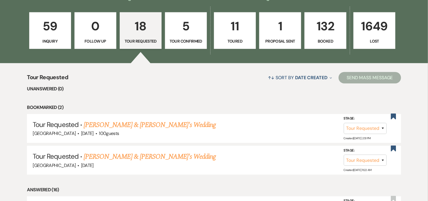
click at [198, 39] on p "Tour Confirmed" at bounding box center [186, 41] width 34 height 6
select select "4"
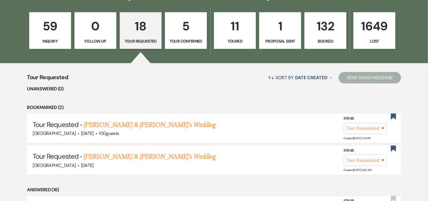
select select "4"
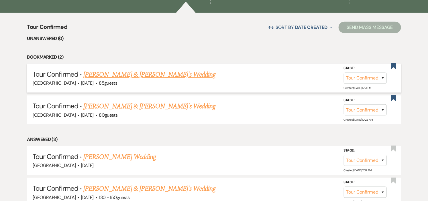
scroll to position [223, 0]
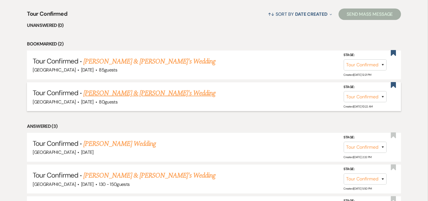
click at [113, 93] on link "Hannah Martinez & Jemell's Wedding" at bounding box center [149, 93] width 132 height 10
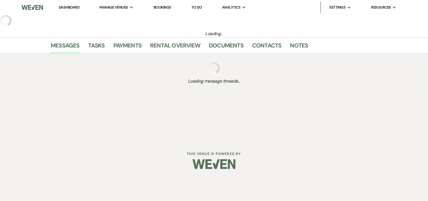
select select "4"
select select "5"
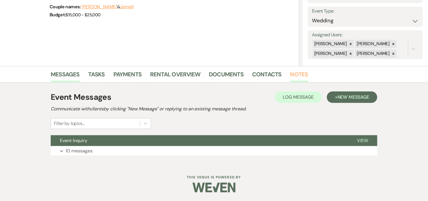
click at [298, 73] on link "Notes" at bounding box center [299, 76] width 18 height 13
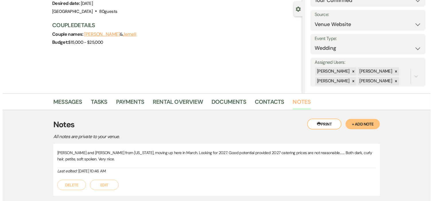
scroll to position [14, 0]
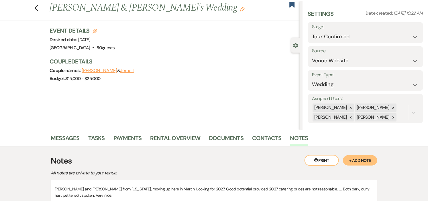
click at [97, 30] on icon "Edit" at bounding box center [95, 31] width 5 height 5
select select "441"
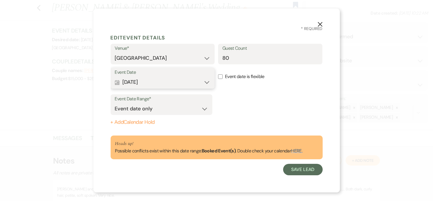
click at [207, 82] on button "Calendar Aug 08, 2026 Expand" at bounding box center [163, 82] width 96 height 11
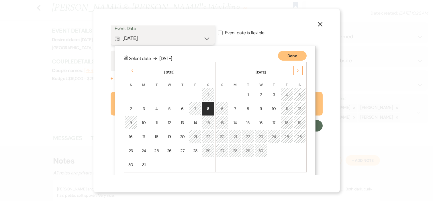
scroll to position [48, 0]
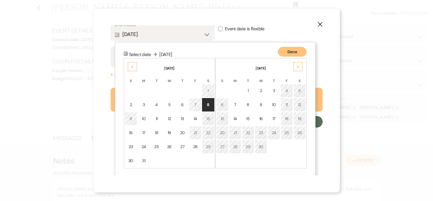
click at [299, 67] on div "Next" at bounding box center [297, 66] width 9 height 9
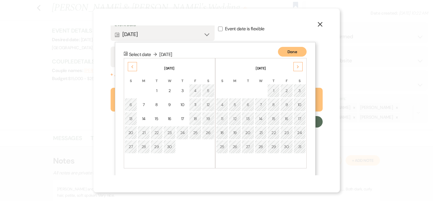
click at [299, 67] on div "Next" at bounding box center [297, 66] width 9 height 9
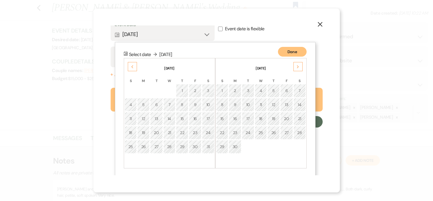
click at [299, 67] on div "Next" at bounding box center [297, 66] width 9 height 9
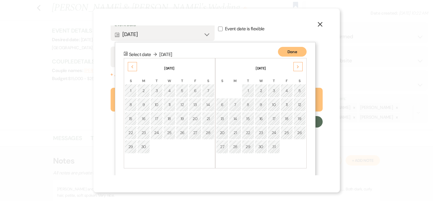
click at [299, 67] on div "Next" at bounding box center [297, 66] width 9 height 9
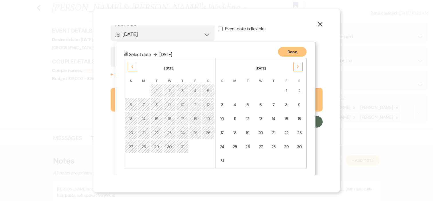
click at [299, 67] on div "Next" at bounding box center [297, 66] width 9 height 9
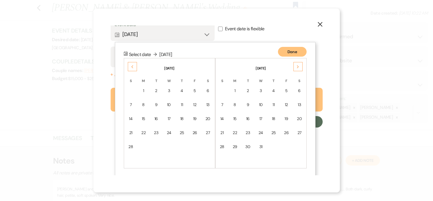
click at [133, 67] on icon "Previous" at bounding box center [132, 66] width 3 height 3
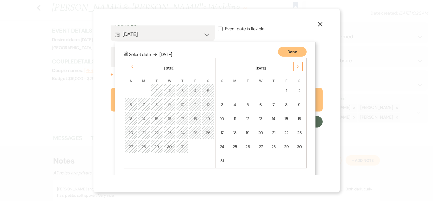
click at [133, 67] on icon "Previous" at bounding box center [132, 66] width 3 height 3
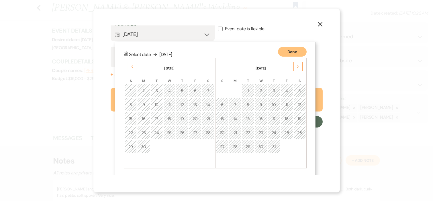
click at [295, 66] on div "Next" at bounding box center [297, 66] width 9 height 9
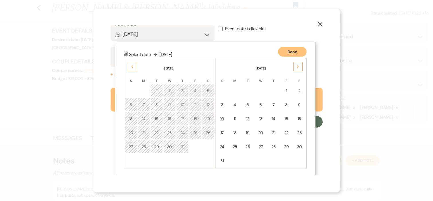
click at [296, 66] on div "Next" at bounding box center [297, 66] width 9 height 9
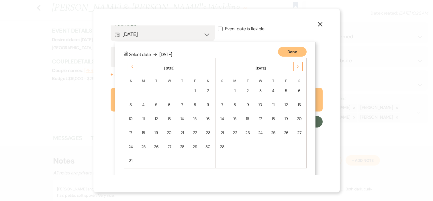
click at [296, 66] on div "Next" at bounding box center [297, 66] width 9 height 9
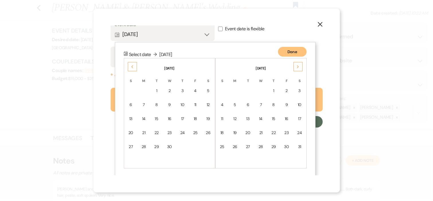
click at [296, 66] on div "Next" at bounding box center [297, 66] width 9 height 9
click at [300, 133] on div "28" at bounding box center [299, 133] width 5 height 6
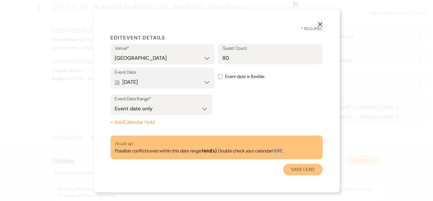
click at [292, 171] on button "Save Lead" at bounding box center [302, 169] width 39 height 11
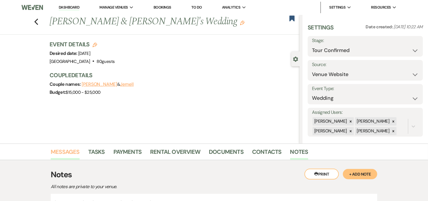
click at [72, 150] on link "Messages" at bounding box center [65, 154] width 29 height 13
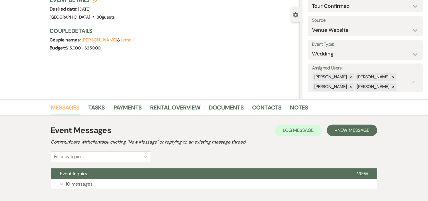
scroll to position [78, 0]
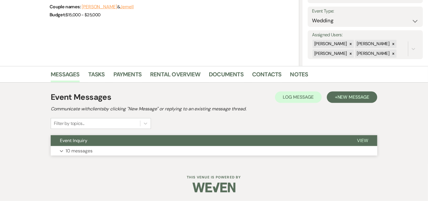
click at [216, 146] on button "Event Inquiry" at bounding box center [199, 140] width 297 height 11
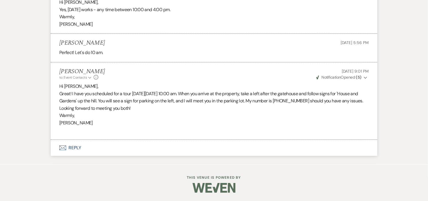
scroll to position [842, 0]
click at [78, 147] on button "Envelope Reply" at bounding box center [214, 148] width 327 height 16
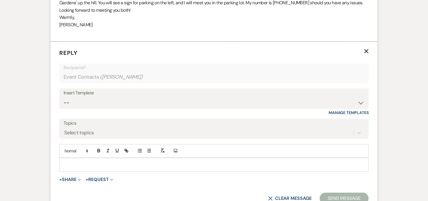
scroll to position [940, 0]
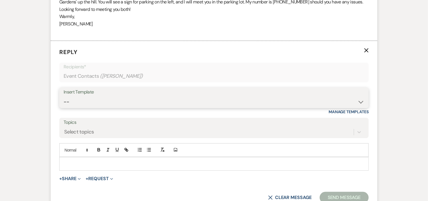
click at [362, 102] on select "-- Weven Planning Portal Introduction (Booked Events) Initial Inquiry Response …" at bounding box center [214, 102] width 301 height 11
select select "1000"
click at [64, 97] on select "-- Weven Planning Portal Introduction (Booked Events) Initial Inquiry Response …" at bounding box center [214, 102] width 301 height 11
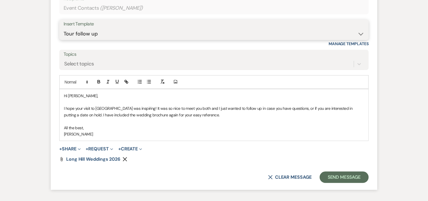
scroll to position [1050, 0]
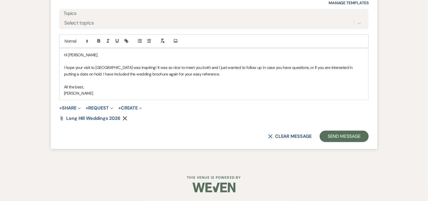
click at [286, 68] on p "I hope your visit to Long Hill was inspiring! It was so nice to meet you both a…" at bounding box center [214, 70] width 300 height 13
click at [124, 119] on use "button" at bounding box center [125, 119] width 4 height 4
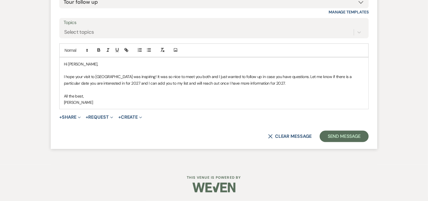
scroll to position [1041, 0]
click at [154, 80] on p "I hope your visit to Long Hill was inspiring! It was so nice to meet you both a…" at bounding box center [214, 80] width 300 height 13
click at [330, 135] on button "Send Message" at bounding box center [344, 136] width 49 height 11
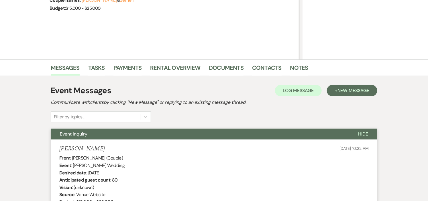
scroll to position [0, 0]
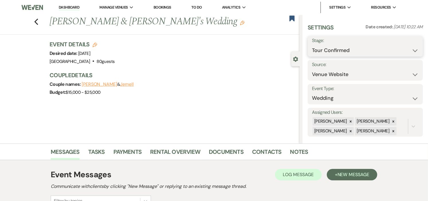
click at [409, 46] on select "Inquiry Follow Up Tour Requested Tour Confirmed Toured Proposal Sent Booked Lost" at bounding box center [365, 50] width 107 height 11
select select "5"
click at [312, 45] on select "Inquiry Follow Up Tour Requested Tour Confirmed Toured Proposal Sent Booked Lost" at bounding box center [365, 50] width 107 height 11
click at [406, 46] on button "Save" at bounding box center [411, 46] width 24 height 11
click at [72, 8] on link "Dashboard" at bounding box center [69, 7] width 21 height 5
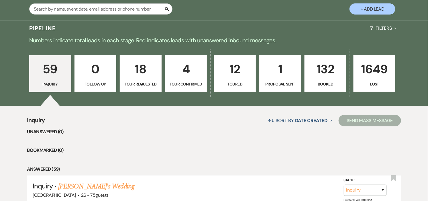
scroll to position [127, 0]
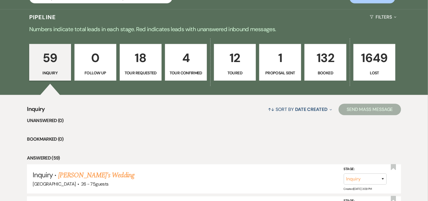
click at [183, 67] on p "4" at bounding box center [186, 57] width 34 height 19
select select "4"
select select "5"
select select "4"
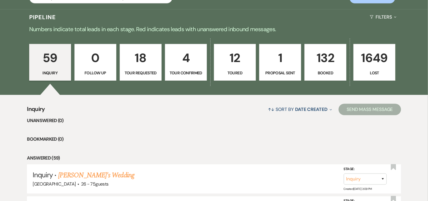
select select "4"
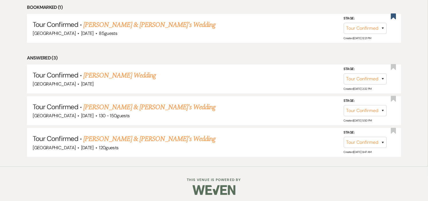
scroll to position [261, 0]
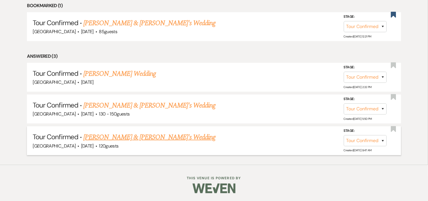
click at [158, 137] on link "Sarah Burbank & Fiance's Wedding" at bounding box center [149, 137] width 132 height 10
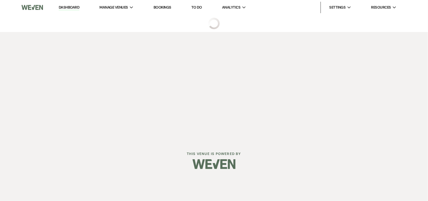
select select "4"
select select "5"
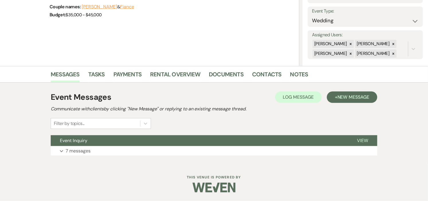
click at [157, 136] on button "Event Inquiry" at bounding box center [199, 140] width 297 height 11
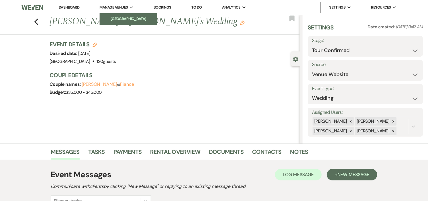
click at [120, 16] on li "[GEOGRAPHIC_DATA]" at bounding box center [129, 19] width 52 height 6
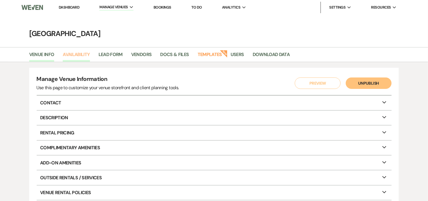
click at [80, 55] on link "Availability" at bounding box center [76, 56] width 27 height 11
select select "2"
select select "2026"
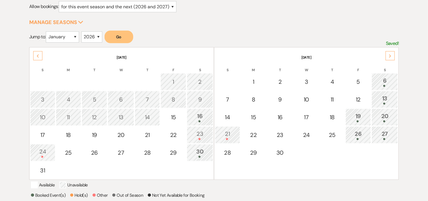
scroll to position [95, 0]
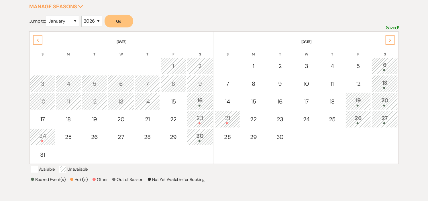
click at [392, 39] on div "Next" at bounding box center [390, 40] width 9 height 9
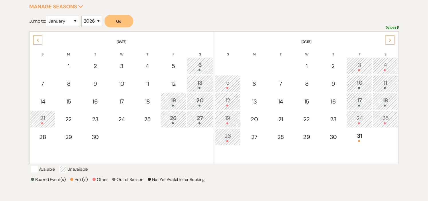
click at [392, 39] on div "Next" at bounding box center [390, 40] width 9 height 9
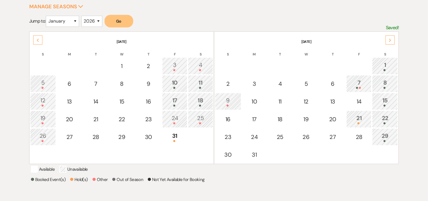
click at [38, 41] on use at bounding box center [38, 40] width 2 height 3
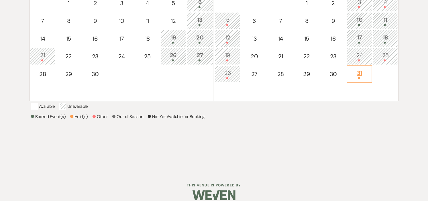
scroll to position [159, 0]
click at [359, 77] on span at bounding box center [359, 78] width 2 height 2
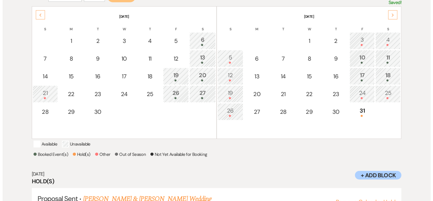
scroll to position [89, 0]
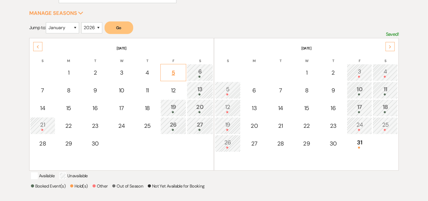
click at [175, 70] on div "5" at bounding box center [173, 72] width 19 height 9
select select "other"
select select "false"
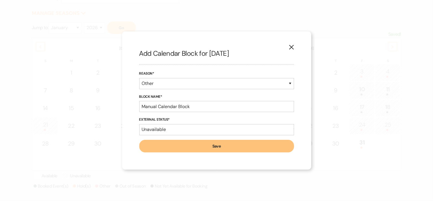
click at [218, 147] on button "Save" at bounding box center [216, 146] width 155 height 13
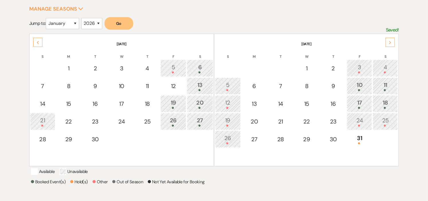
scroll to position [152, 0]
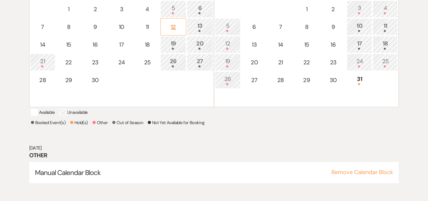
click at [172, 24] on div "12" at bounding box center [173, 27] width 19 height 9
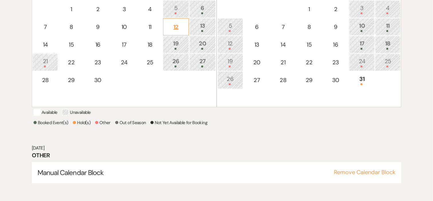
select select "other"
select select "false"
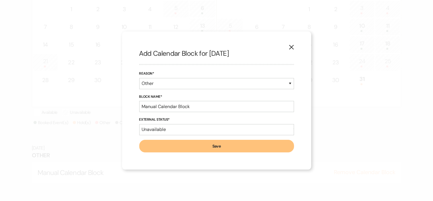
click at [213, 144] on button "Save" at bounding box center [216, 146] width 155 height 13
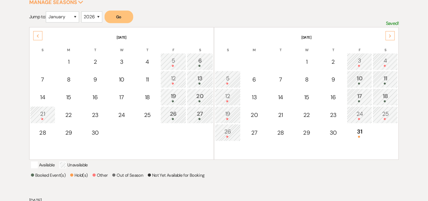
scroll to position [89, 0]
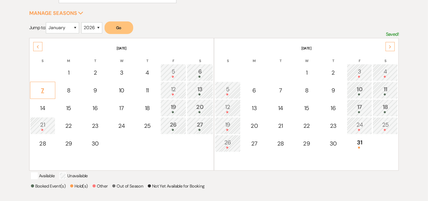
click at [43, 91] on div "7" at bounding box center [42, 90] width 19 height 9
select select "other"
select select "false"
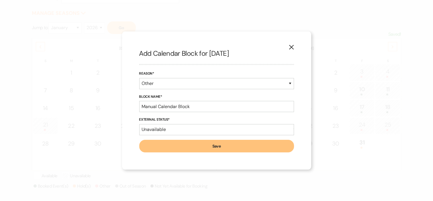
click at [211, 146] on button "Save" at bounding box center [216, 146] width 155 height 13
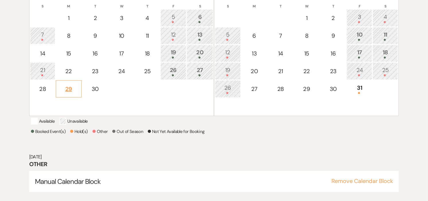
scroll to position [152, 0]
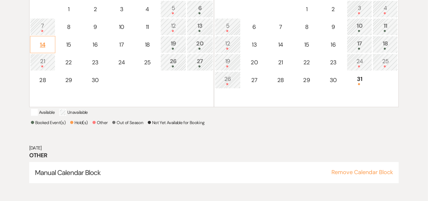
click at [40, 46] on div "14" at bounding box center [42, 44] width 19 height 9
select select "other"
select select "false"
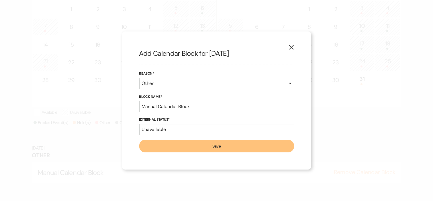
click at [198, 148] on button "Save" at bounding box center [216, 146] width 155 height 13
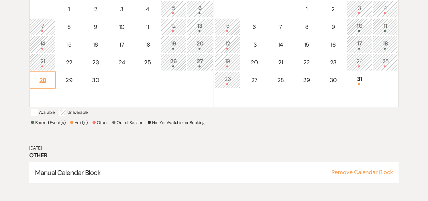
click at [36, 76] on div "28" at bounding box center [42, 80] width 19 height 9
select select "other"
select select "false"
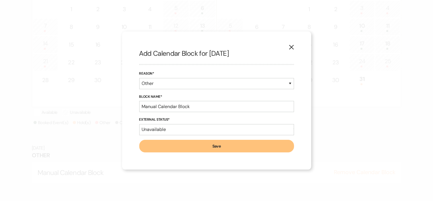
click at [192, 144] on button "Save" at bounding box center [216, 146] width 155 height 13
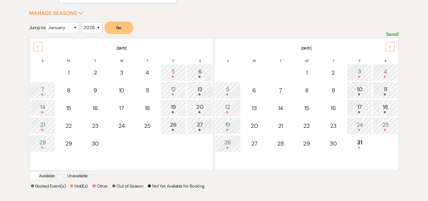
scroll to position [57, 0]
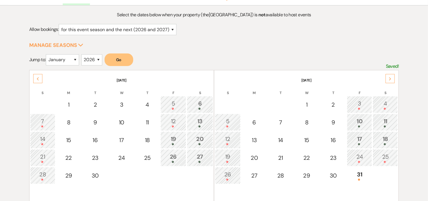
click at [393, 77] on div "Next" at bounding box center [390, 78] width 9 height 9
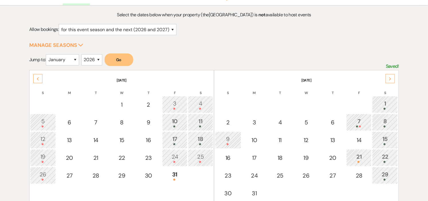
click at [33, 77] on th "July 2026" at bounding box center [121, 77] width 183 height 12
click at [36, 78] on icon "Previous" at bounding box center [37, 78] width 3 height 3
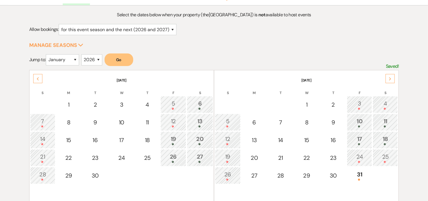
click at [36, 78] on icon "Previous" at bounding box center [37, 78] width 3 height 3
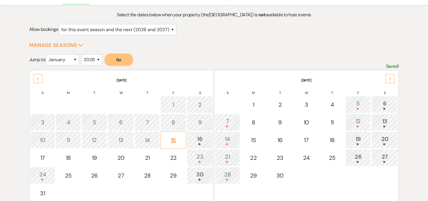
click at [172, 136] on div "15" at bounding box center [173, 140] width 19 height 9
select select "other"
select select "false"
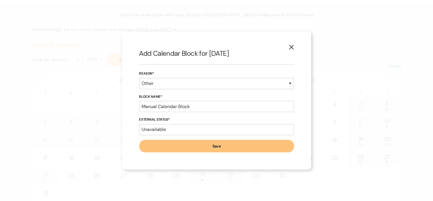
click at [195, 148] on button "Save" at bounding box center [216, 146] width 155 height 13
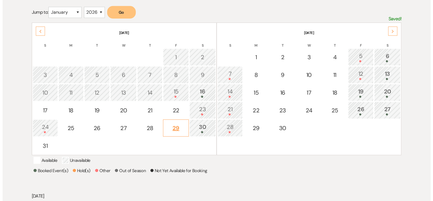
scroll to position [89, 0]
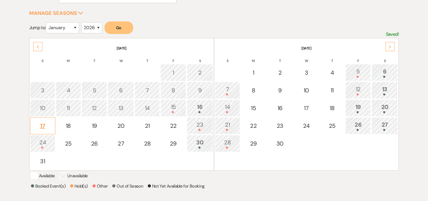
click at [39, 125] on div "17" at bounding box center [42, 126] width 19 height 9
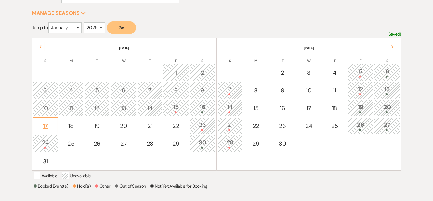
select select "other"
select select "false"
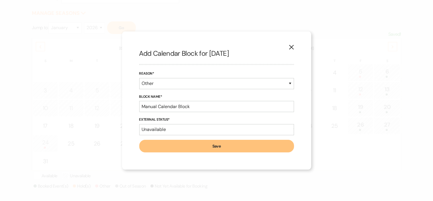
click at [219, 148] on button "Save" at bounding box center [216, 146] width 155 height 13
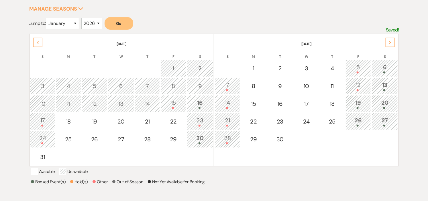
scroll to position [152, 0]
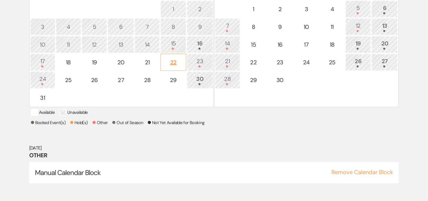
click at [173, 61] on div "22" at bounding box center [173, 62] width 19 height 9
select select "other"
select select "false"
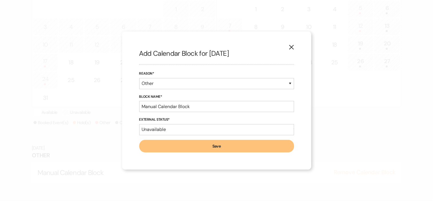
click at [206, 148] on button "Save" at bounding box center [216, 146] width 155 height 13
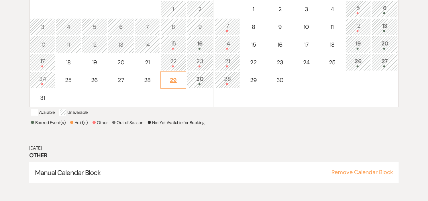
click at [177, 82] on div "29" at bounding box center [173, 80] width 19 height 9
select select "other"
select select "false"
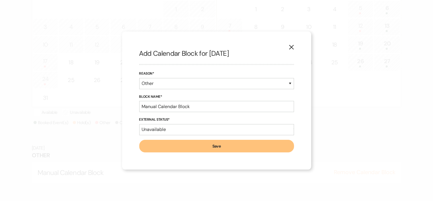
click at [201, 145] on button "Save" at bounding box center [216, 146] width 155 height 13
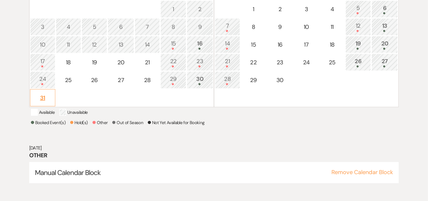
click at [49, 95] on div "31" at bounding box center [42, 98] width 19 height 9
select select "other"
select select "false"
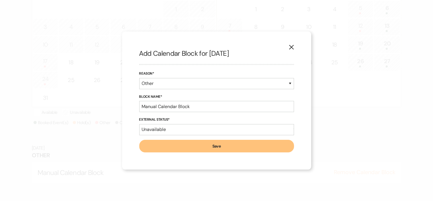
click at [205, 149] on button "Save" at bounding box center [216, 146] width 155 height 13
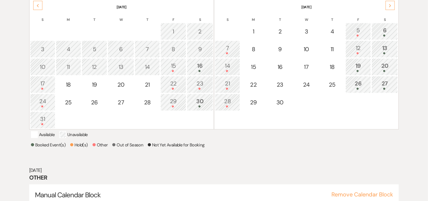
scroll to position [121, 0]
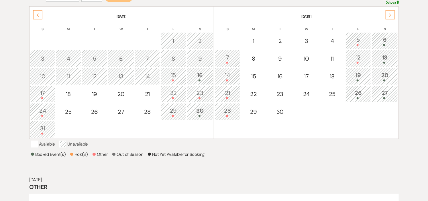
click at [390, 13] on div "Next" at bounding box center [390, 14] width 9 height 9
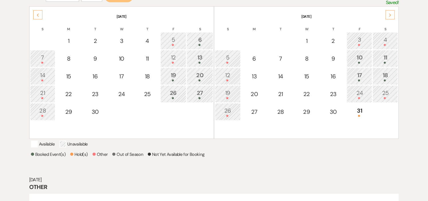
click at [389, 16] on icon "Next" at bounding box center [390, 14] width 3 height 3
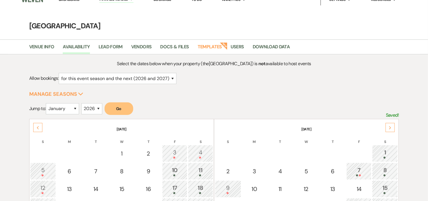
scroll to position [0, 0]
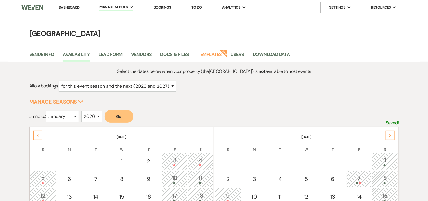
click at [71, 6] on link "Dashboard" at bounding box center [69, 7] width 21 height 5
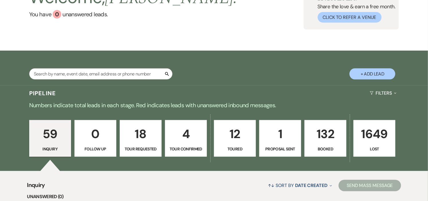
scroll to position [95, 0]
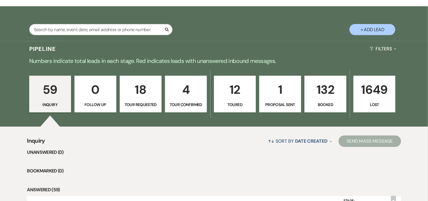
click at [235, 97] on p "12" at bounding box center [235, 89] width 34 height 19
select select "5"
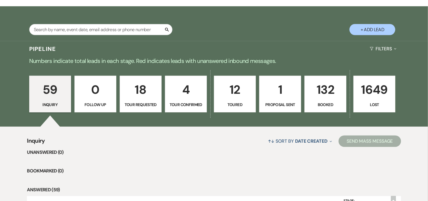
select select "5"
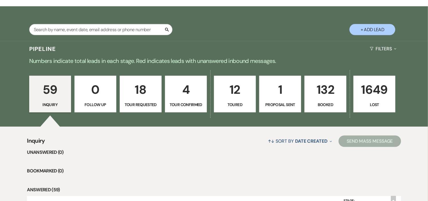
select select "5"
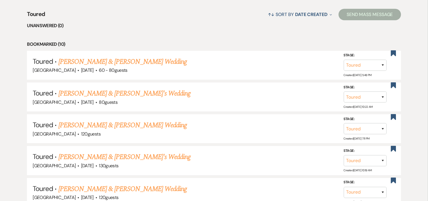
scroll to position [223, 0]
click at [152, 59] on link "David Farrar & Maeve Robertson's Wedding" at bounding box center [122, 61] width 128 height 10
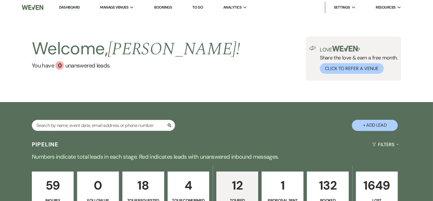
select select "5"
select select "1"
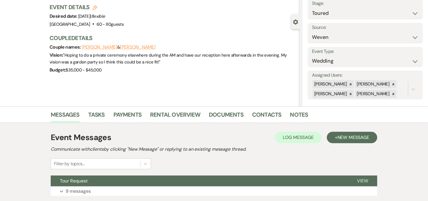
scroll to position [78, 0]
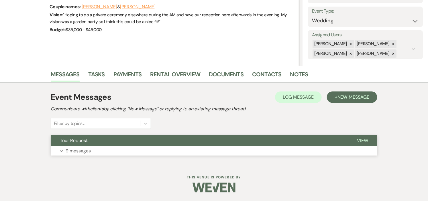
click at [156, 144] on button "Tour Request" at bounding box center [199, 140] width 297 height 11
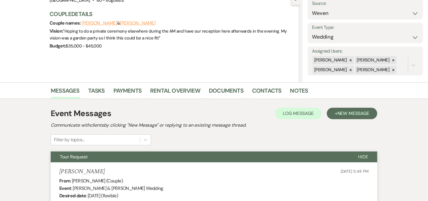
scroll to position [0, 0]
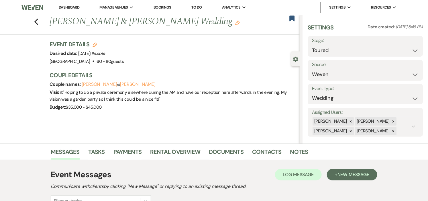
click at [95, 45] on use "button" at bounding box center [95, 45] width 5 height 5
select select "441"
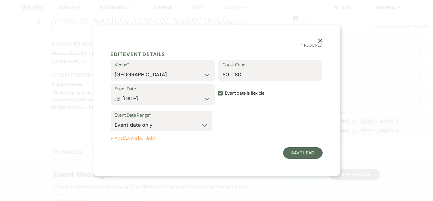
click at [146, 139] on button "+ Add Calendar Hold" at bounding box center [162, 139] width 102 height 6
select select "false"
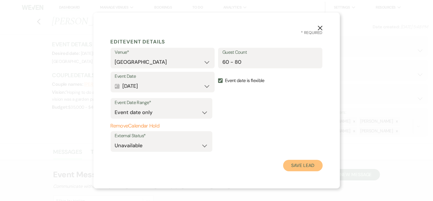
click at [305, 165] on button "Save Lead" at bounding box center [302, 165] width 39 height 11
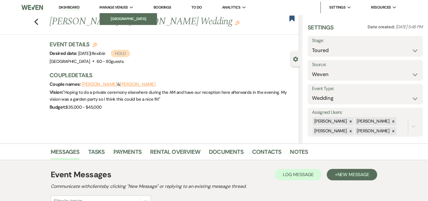
click at [123, 18] on li "[GEOGRAPHIC_DATA]" at bounding box center [129, 19] width 52 height 6
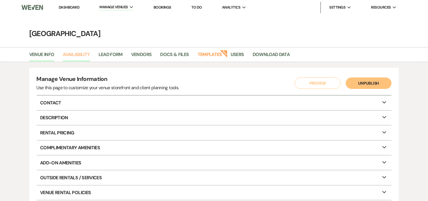
click at [83, 54] on link "Availability" at bounding box center [76, 56] width 27 height 11
select select "2"
select select "2026"
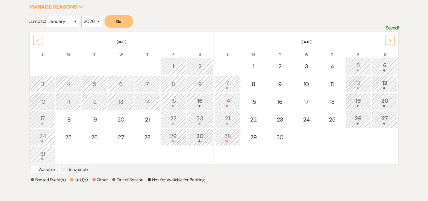
scroll to position [95, 0]
click at [388, 40] on div "Next" at bounding box center [390, 40] width 9 height 9
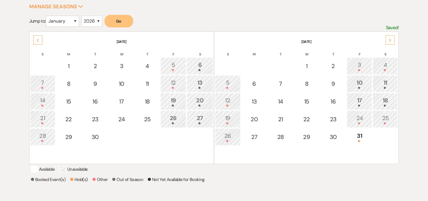
click at [390, 39] on use at bounding box center [390, 40] width 2 height 3
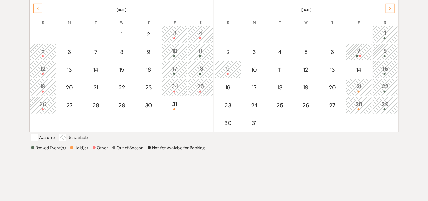
scroll to position [0, 0]
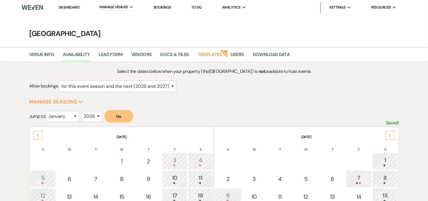
click at [72, 6] on link "Dashboard" at bounding box center [69, 7] width 21 height 5
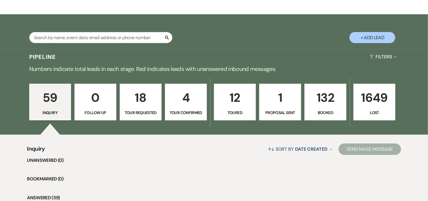
scroll to position [127, 0]
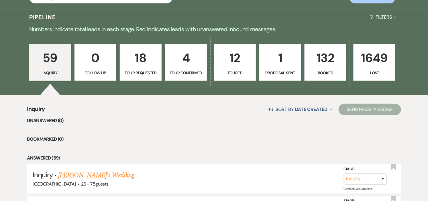
click at [244, 73] on p "Toured" at bounding box center [235, 73] width 34 height 6
select select "5"
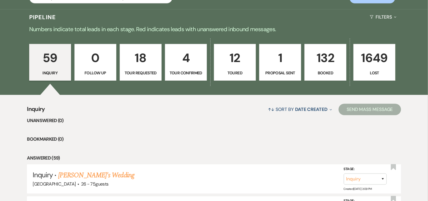
select select "5"
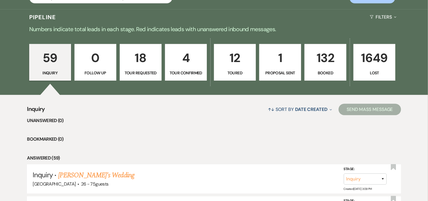
select select "5"
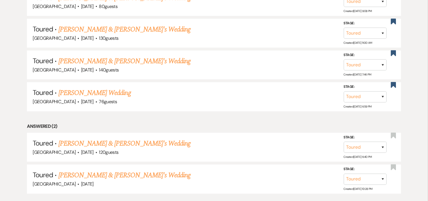
scroll to position [514, 0]
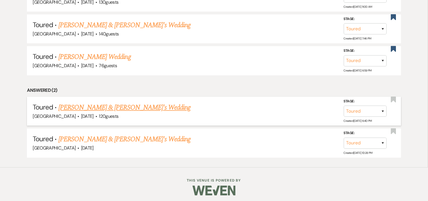
click at [129, 106] on link "Carolyn Lovvoll & Tom's Wedding" at bounding box center [124, 108] width 132 height 10
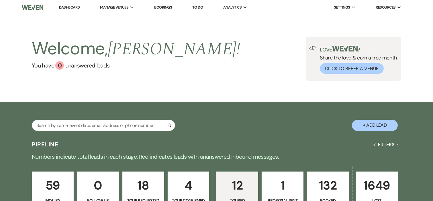
select select "5"
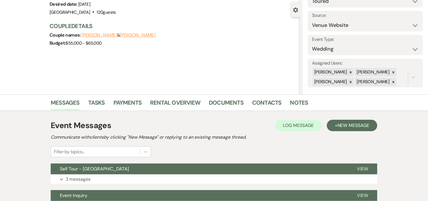
scroll to position [104, 0]
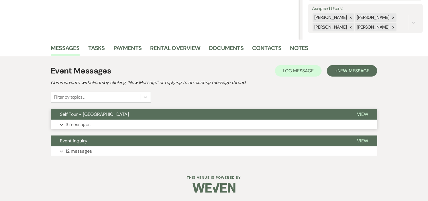
click at [128, 115] on button "Self Tour - Long Hill" at bounding box center [199, 114] width 297 height 11
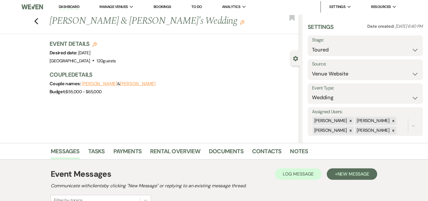
scroll to position [0, 0]
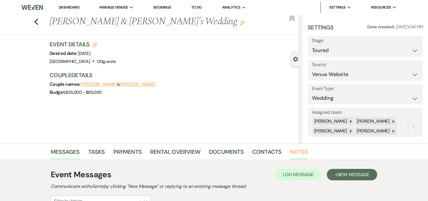
click at [301, 148] on link "Notes" at bounding box center [299, 154] width 18 height 13
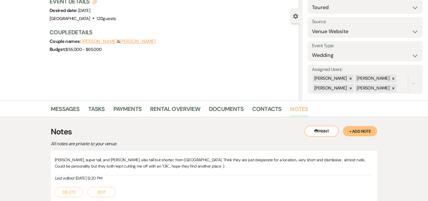
scroll to position [90, 0]
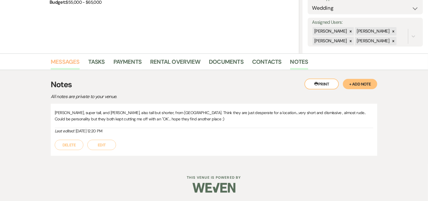
click at [67, 60] on link "Messages" at bounding box center [65, 63] width 29 height 13
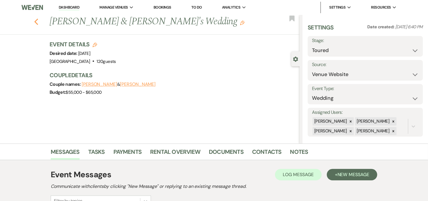
click at [38, 22] on use "button" at bounding box center [36, 22] width 4 height 6
select select "5"
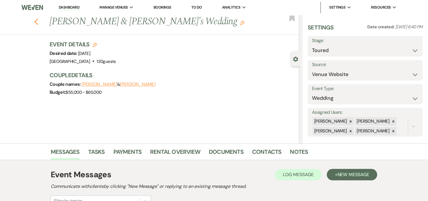
select select "5"
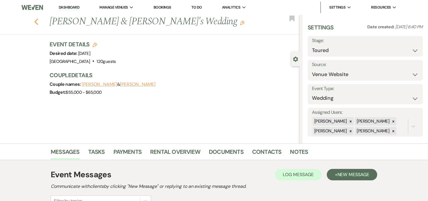
select select "5"
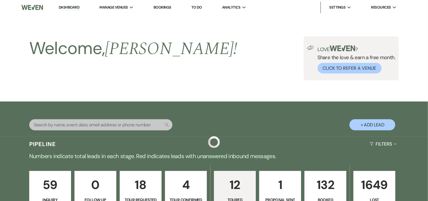
scroll to position [514, 0]
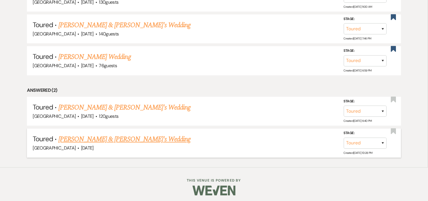
click at [105, 138] on link "Tayla & Mark's Wedding" at bounding box center [124, 139] width 132 height 10
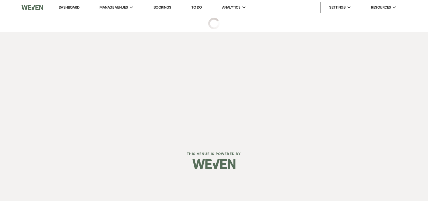
select select "5"
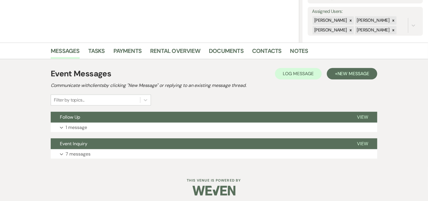
scroll to position [104, 0]
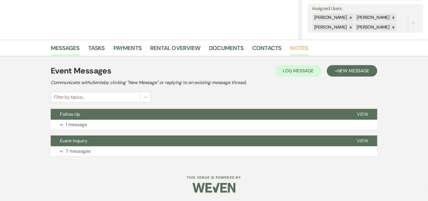
click at [300, 46] on link "Notes" at bounding box center [299, 50] width 18 height 13
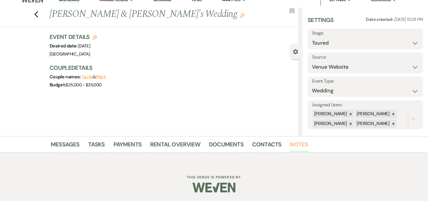
scroll to position [90, 0]
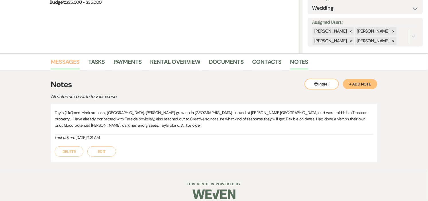
click at [66, 58] on link "Messages" at bounding box center [65, 63] width 29 height 13
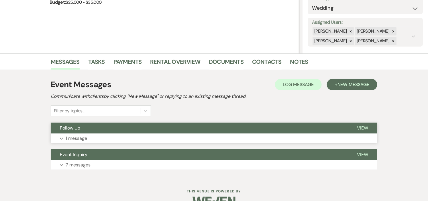
click at [204, 134] on button "Expand 1 message" at bounding box center [214, 139] width 327 height 10
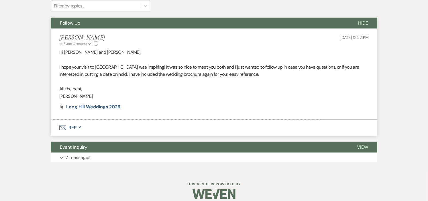
scroll to position [202, 0]
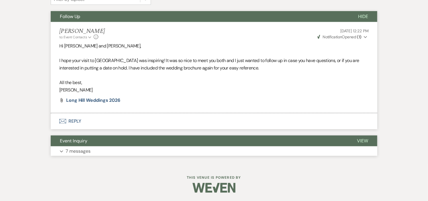
click at [200, 148] on button "Expand 7 messages" at bounding box center [214, 152] width 327 height 10
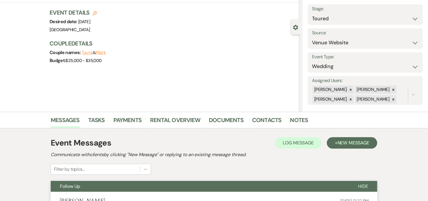
scroll to position [0, 0]
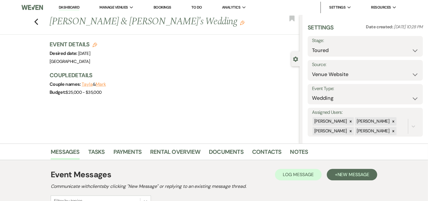
click at [75, 8] on link "Dashboard" at bounding box center [69, 7] width 21 height 5
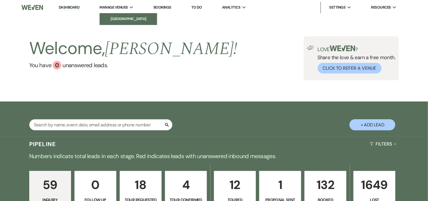
click at [123, 19] on li "[GEOGRAPHIC_DATA]" at bounding box center [129, 19] width 52 height 6
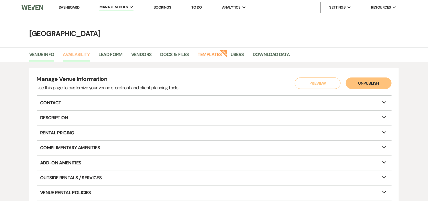
click at [80, 55] on link "Availability" at bounding box center [76, 56] width 27 height 11
select select "2"
select select "2026"
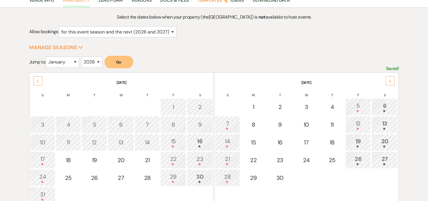
scroll to position [95, 0]
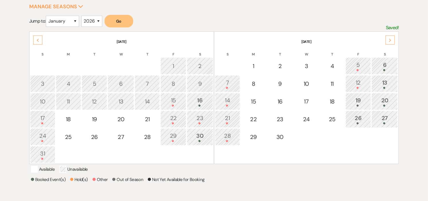
click at [393, 41] on div "Next" at bounding box center [390, 40] width 9 height 9
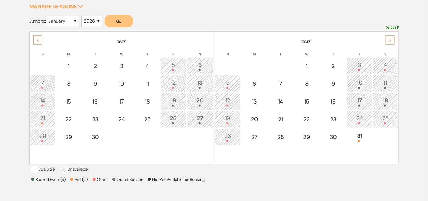
click at [393, 41] on div "Next" at bounding box center [390, 40] width 9 height 9
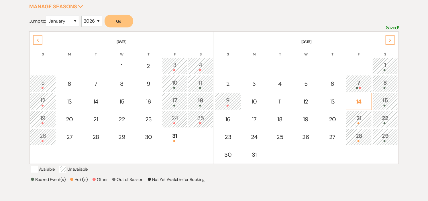
click at [360, 101] on div "14" at bounding box center [358, 101] width 19 height 9
select select "other"
select select "false"
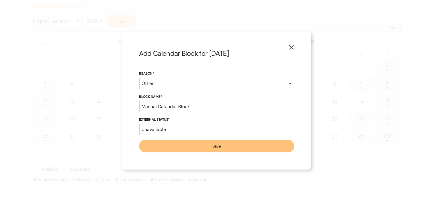
click at [214, 148] on button "Save" at bounding box center [216, 146] width 155 height 13
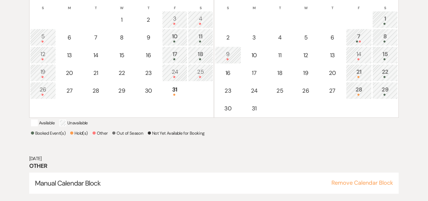
scroll to position [152, 0]
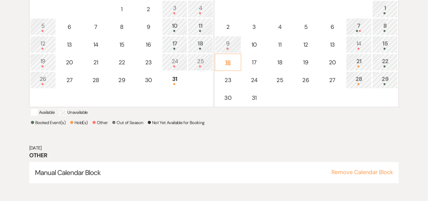
click at [231, 61] on div "16" at bounding box center [228, 62] width 20 height 9
select select "other"
select select "false"
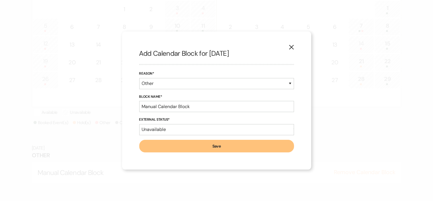
drag, startPoint x: 231, startPoint y: 148, endPoint x: 237, endPoint y: 119, distance: 29.3
click at [231, 148] on button "Save" at bounding box center [216, 146] width 155 height 13
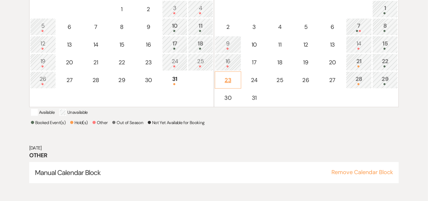
click at [231, 76] on div "23" at bounding box center [228, 80] width 20 height 9
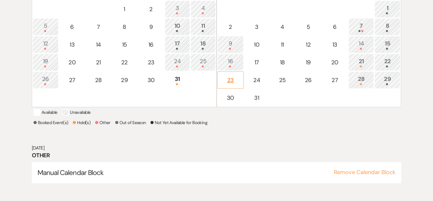
select select "other"
select select "false"
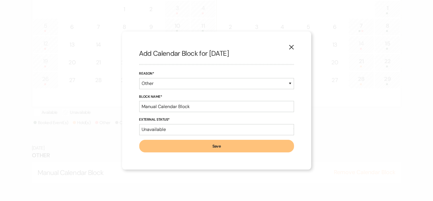
click at [228, 147] on button "Save" at bounding box center [216, 146] width 155 height 13
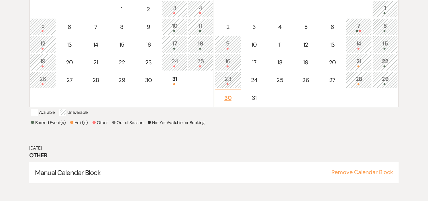
click at [233, 94] on div "30" at bounding box center [228, 98] width 20 height 9
select select "other"
select select "false"
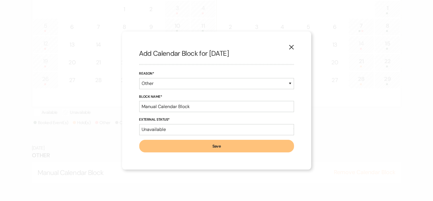
click at [228, 147] on button "Save" at bounding box center [216, 146] width 155 height 13
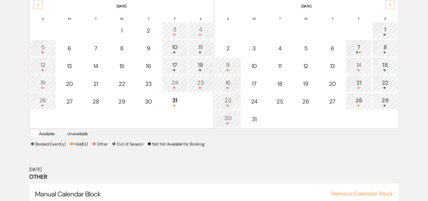
scroll to position [121, 0]
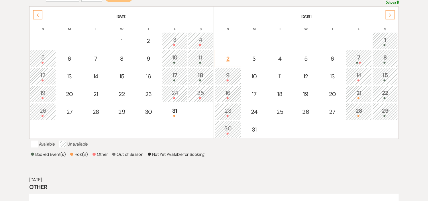
click at [233, 56] on div "2" at bounding box center [228, 58] width 20 height 9
select select "other"
select select "false"
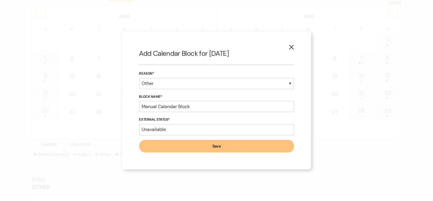
click at [227, 147] on button "Save" at bounding box center [216, 146] width 155 height 13
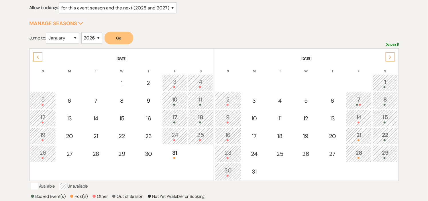
scroll to position [89, 0]
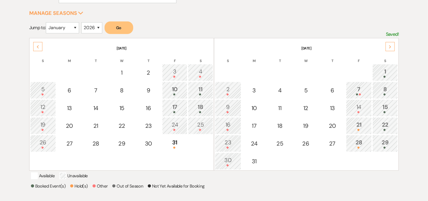
click at [363, 94] on div at bounding box center [358, 95] width 19 height 2
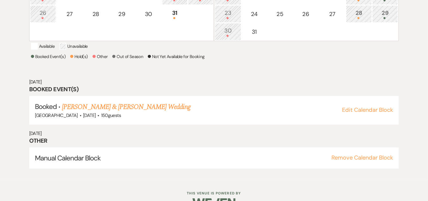
scroll to position [228, 0]
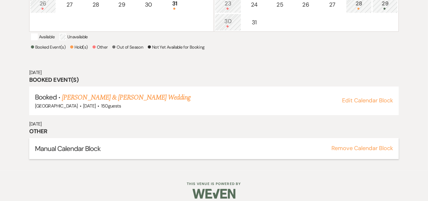
click at [367, 151] on button "Remove Calendar Block" at bounding box center [362, 149] width 62 height 6
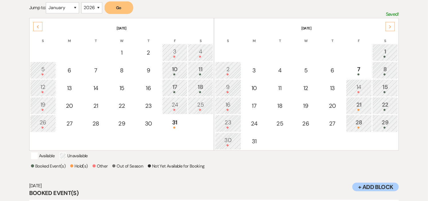
scroll to position [99, 0]
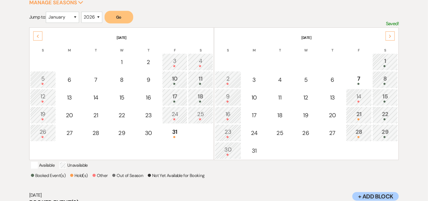
click at [322, 180] on div "Booked Event(s) Hold(s) Other Out of Season Not Yet Available for Booking" at bounding box center [214, 176] width 366 height 9
click at [390, 34] on div "Next" at bounding box center [390, 36] width 9 height 9
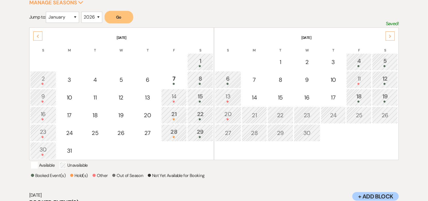
click at [389, 36] on icon "Next" at bounding box center [390, 36] width 3 height 3
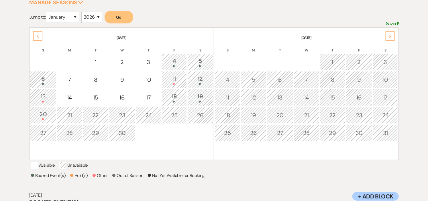
click at [389, 36] on icon "Next" at bounding box center [390, 36] width 3 height 3
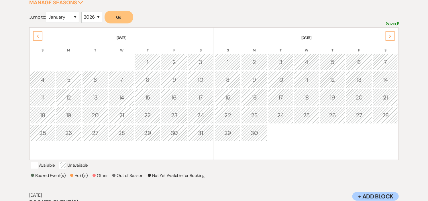
click at [389, 36] on icon "Next" at bounding box center [390, 36] width 3 height 3
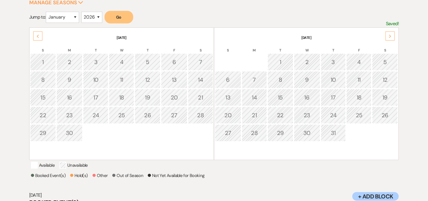
click at [389, 36] on icon "Next" at bounding box center [390, 36] width 3 height 3
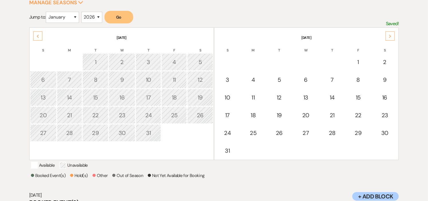
scroll to position [0, 0]
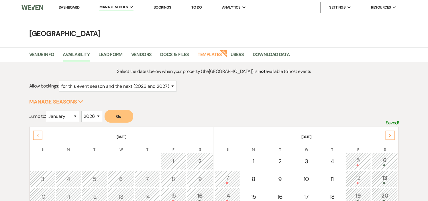
click at [67, 7] on link "Dashboard" at bounding box center [69, 7] width 21 height 5
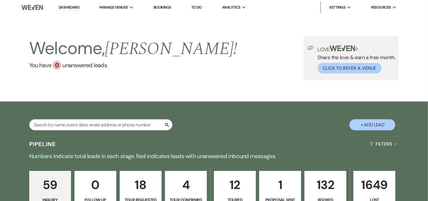
scroll to position [127, 0]
